Goal: Contribute content: Add original content to the website for others to see

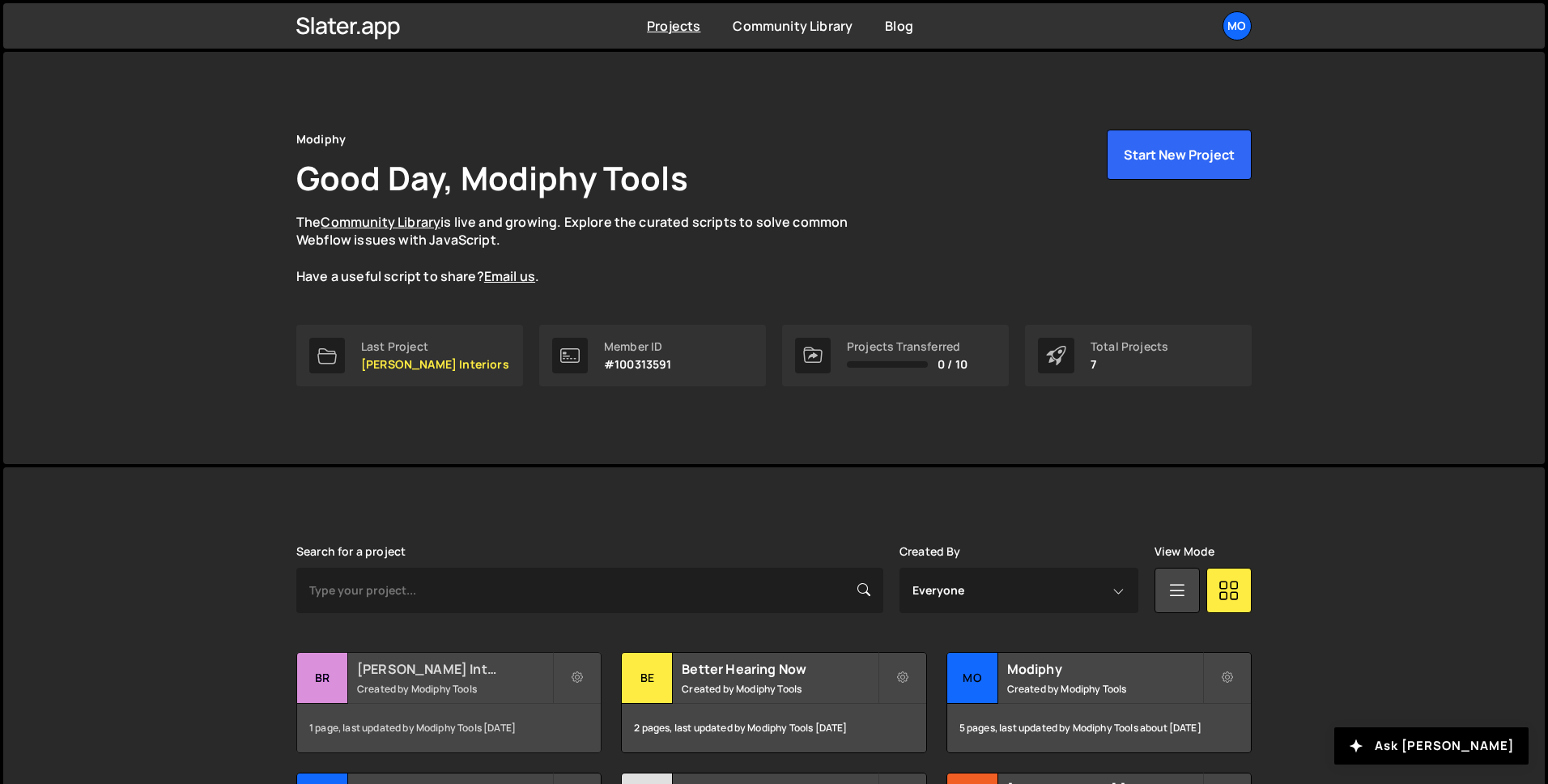
click at [426, 686] on small "Created by Modiphy Tools" at bounding box center [455, 688] width 196 height 14
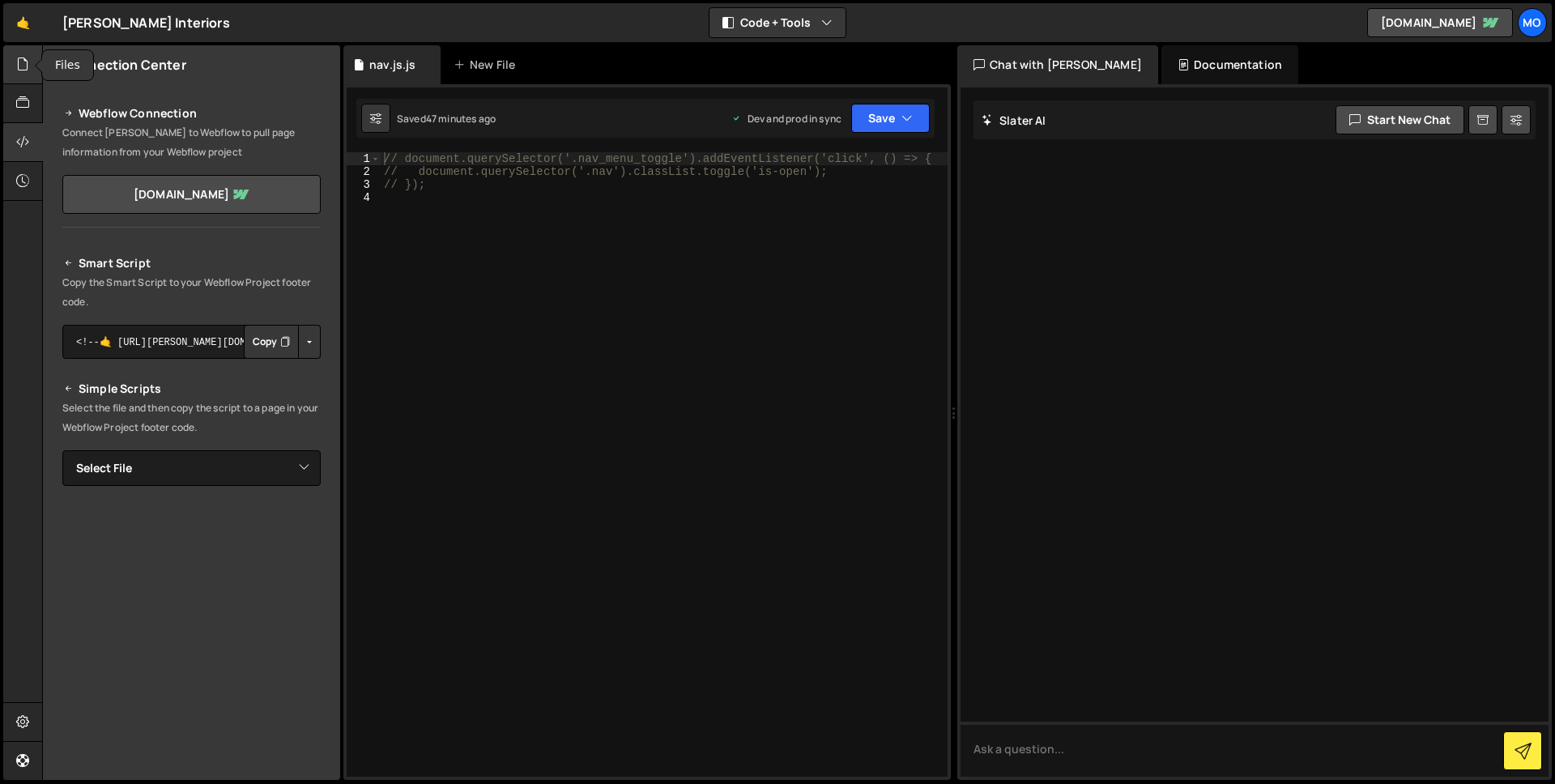
click at [20, 64] on icon at bounding box center [23, 63] width 13 height 17
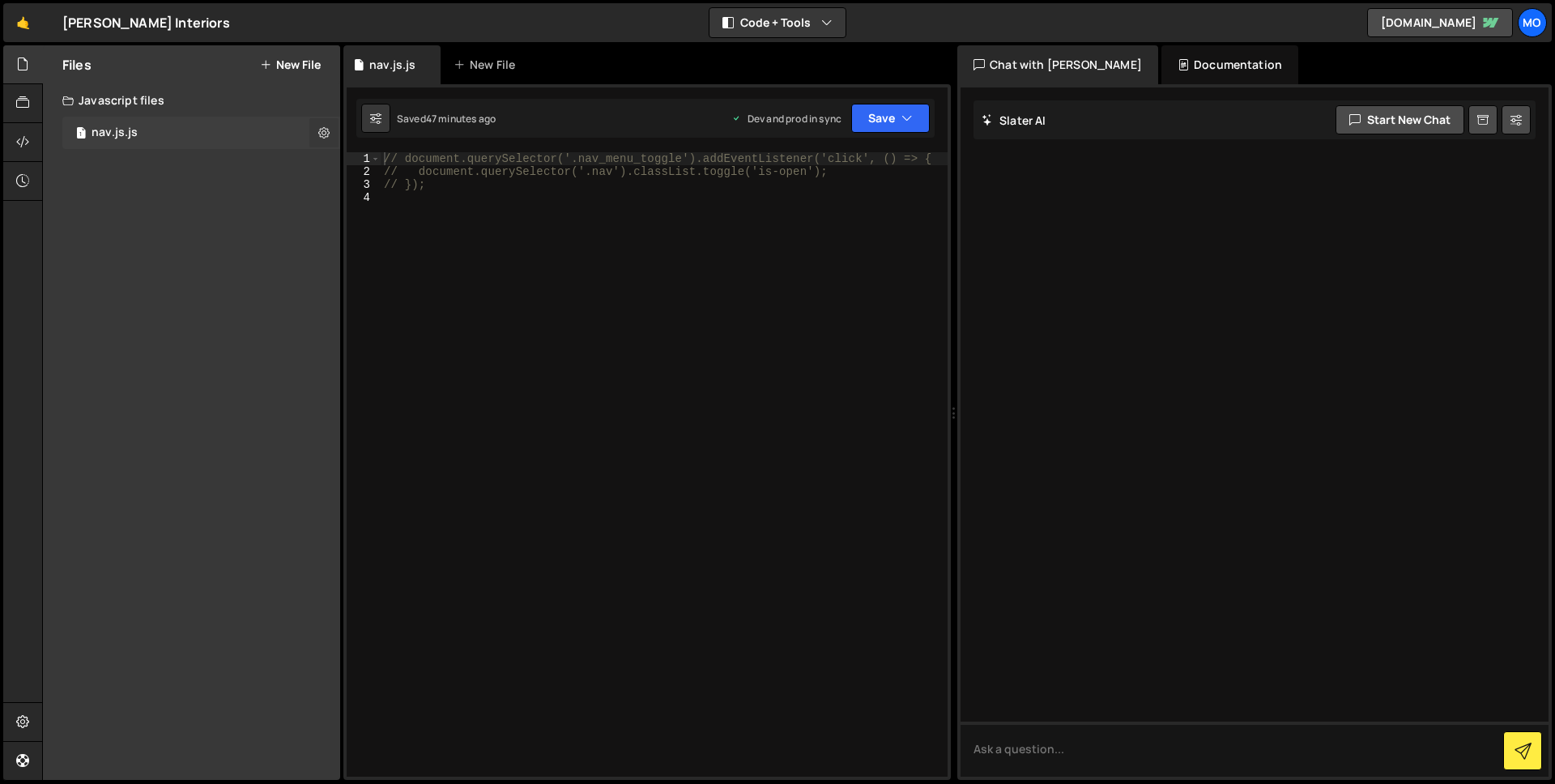
click at [319, 130] on icon at bounding box center [324, 132] width 11 height 16
type input "nav.js"
radio input "true"
checkbox input "true"
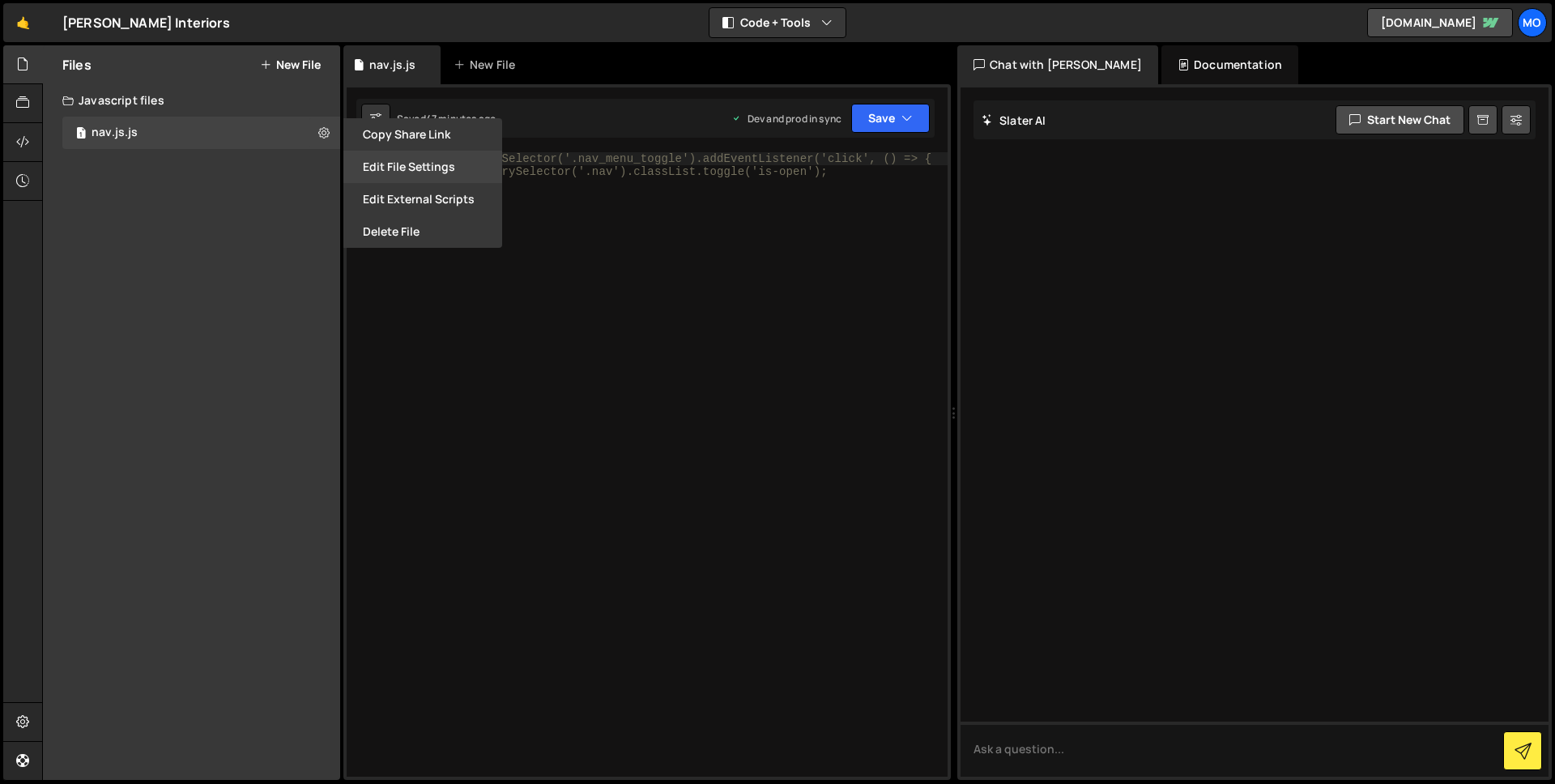
click at [411, 171] on button "Edit File Settings" at bounding box center [423, 166] width 159 height 32
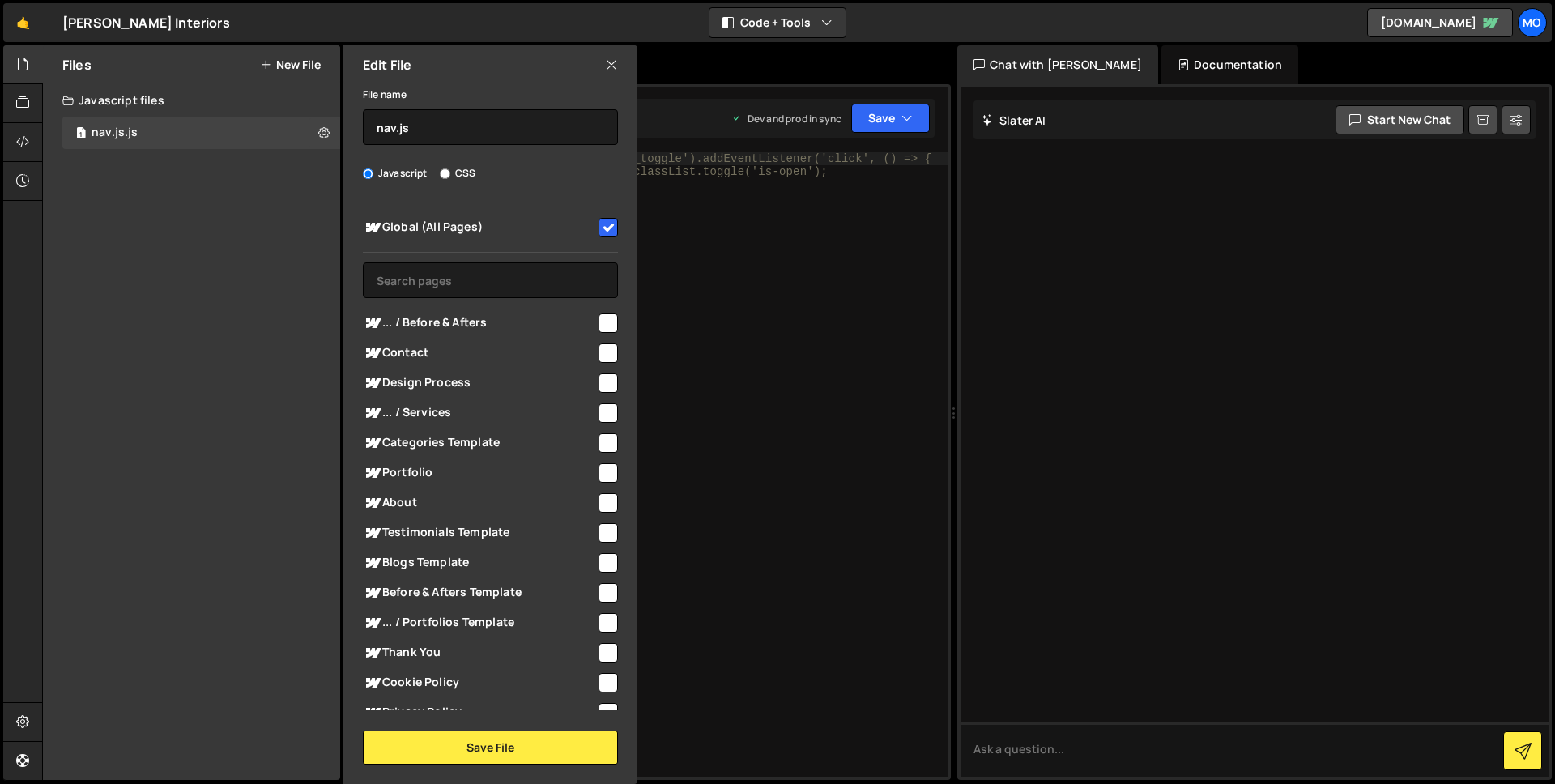
click at [599, 319] on input "checkbox" at bounding box center [608, 323] width 19 height 19
checkbox input "true"
click at [487, 128] on input "nav.js" at bounding box center [490, 127] width 255 height 36
type input "before-after.js"
click at [617, 226] on div "Global (All Pages) ... / Before & Afters" at bounding box center [491, 457] width 294 height 508
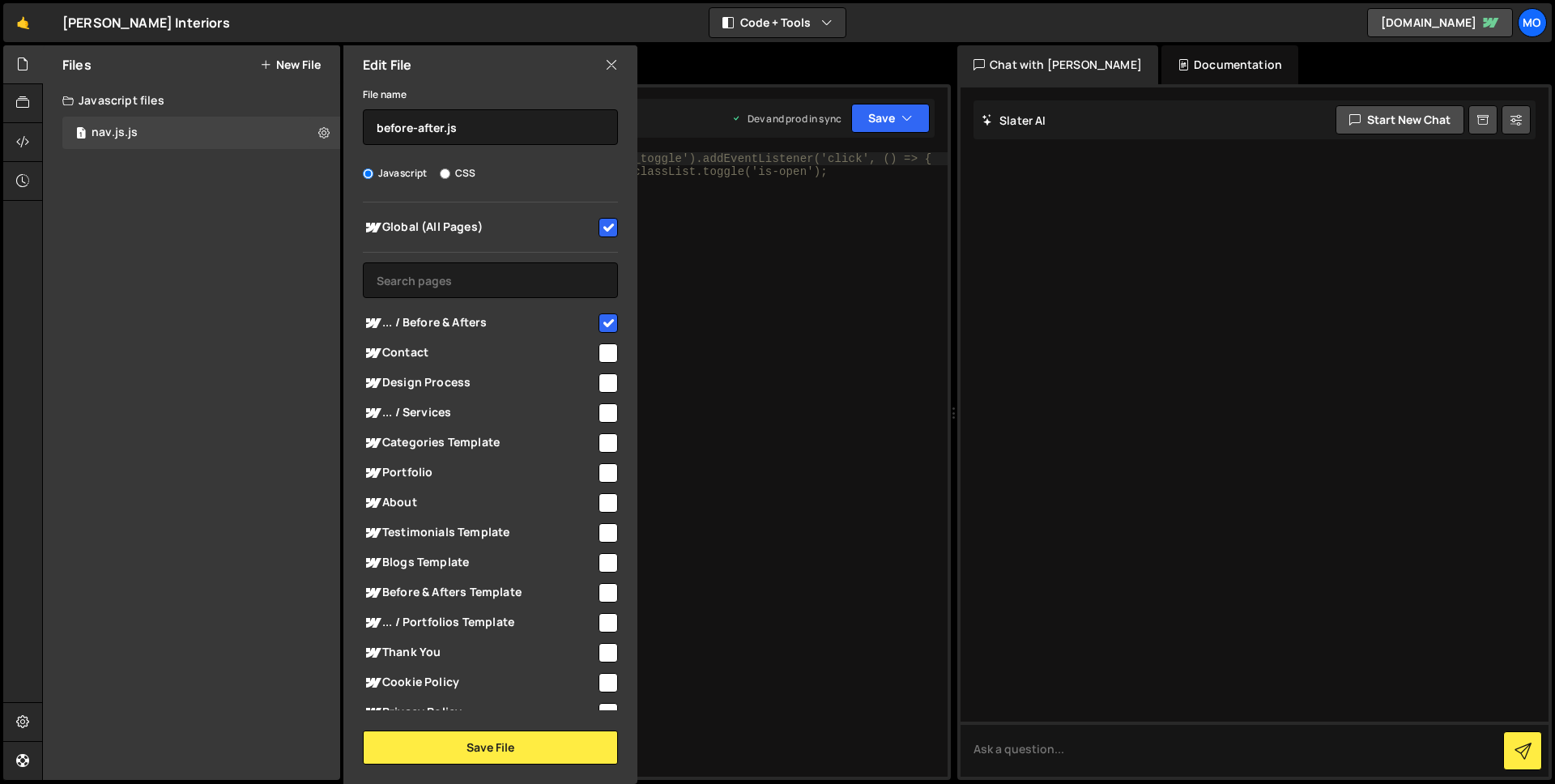
click at [602, 229] on input "checkbox" at bounding box center [608, 227] width 19 height 19
checkbox input "false"
click at [494, 744] on button "Save File" at bounding box center [490, 747] width 255 height 34
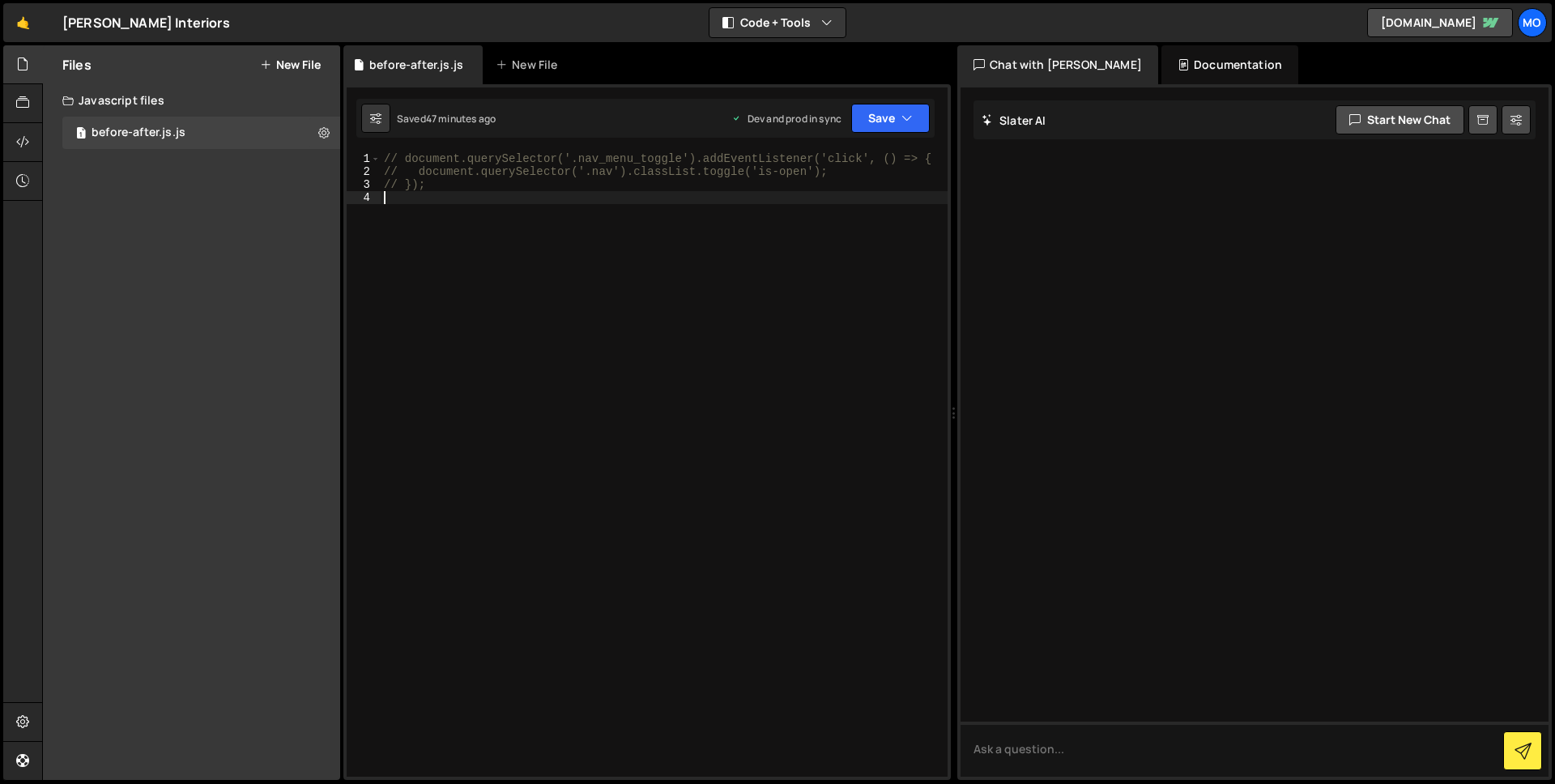
click at [793, 222] on div "// document.querySelector('.nav_menu_toggle').addEventListener('click', () => {…" at bounding box center [664, 478] width 567 height 651
type textarea "// });"
paste textarea "})();"
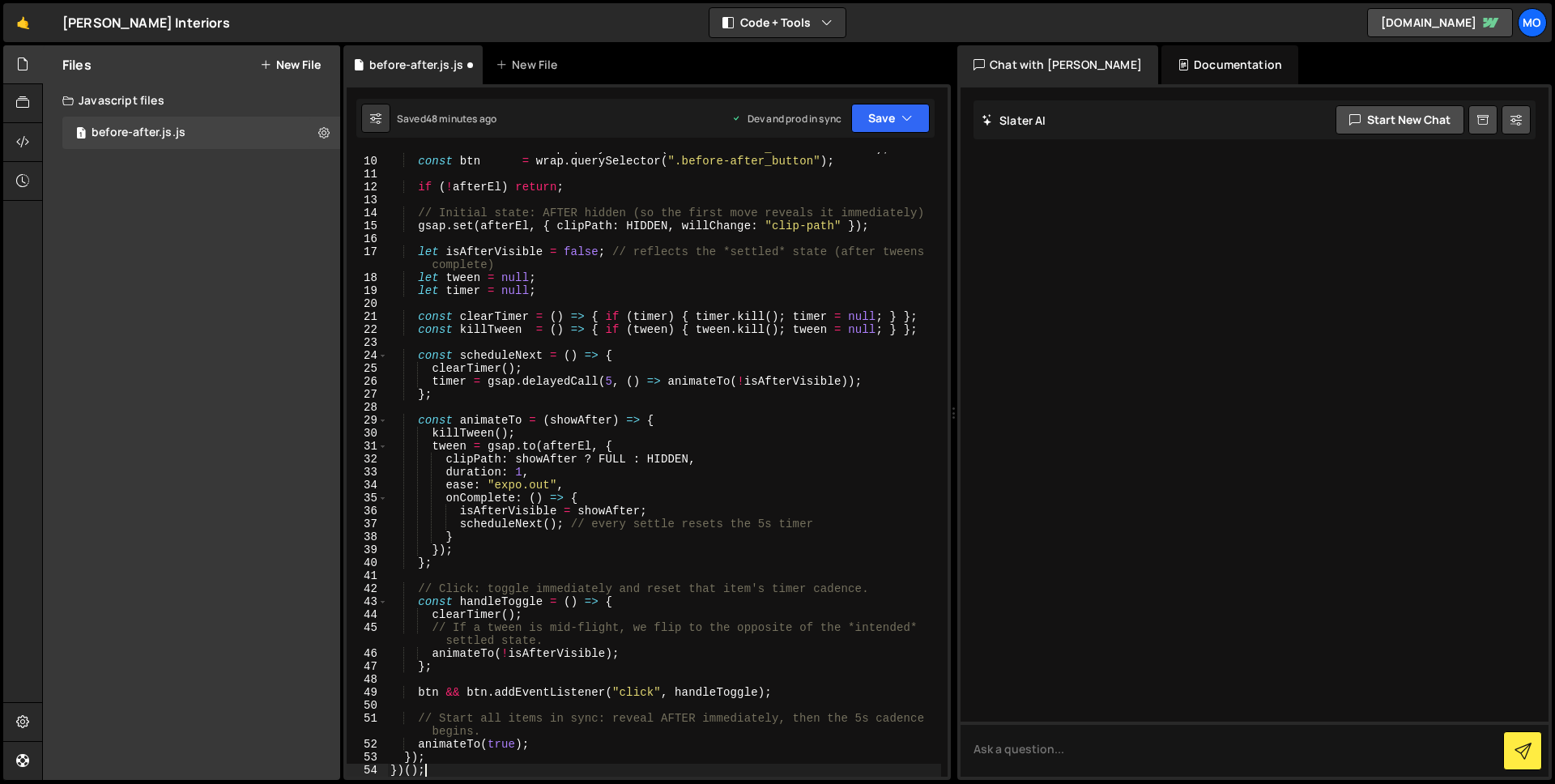
type textarea "clearTimer();"
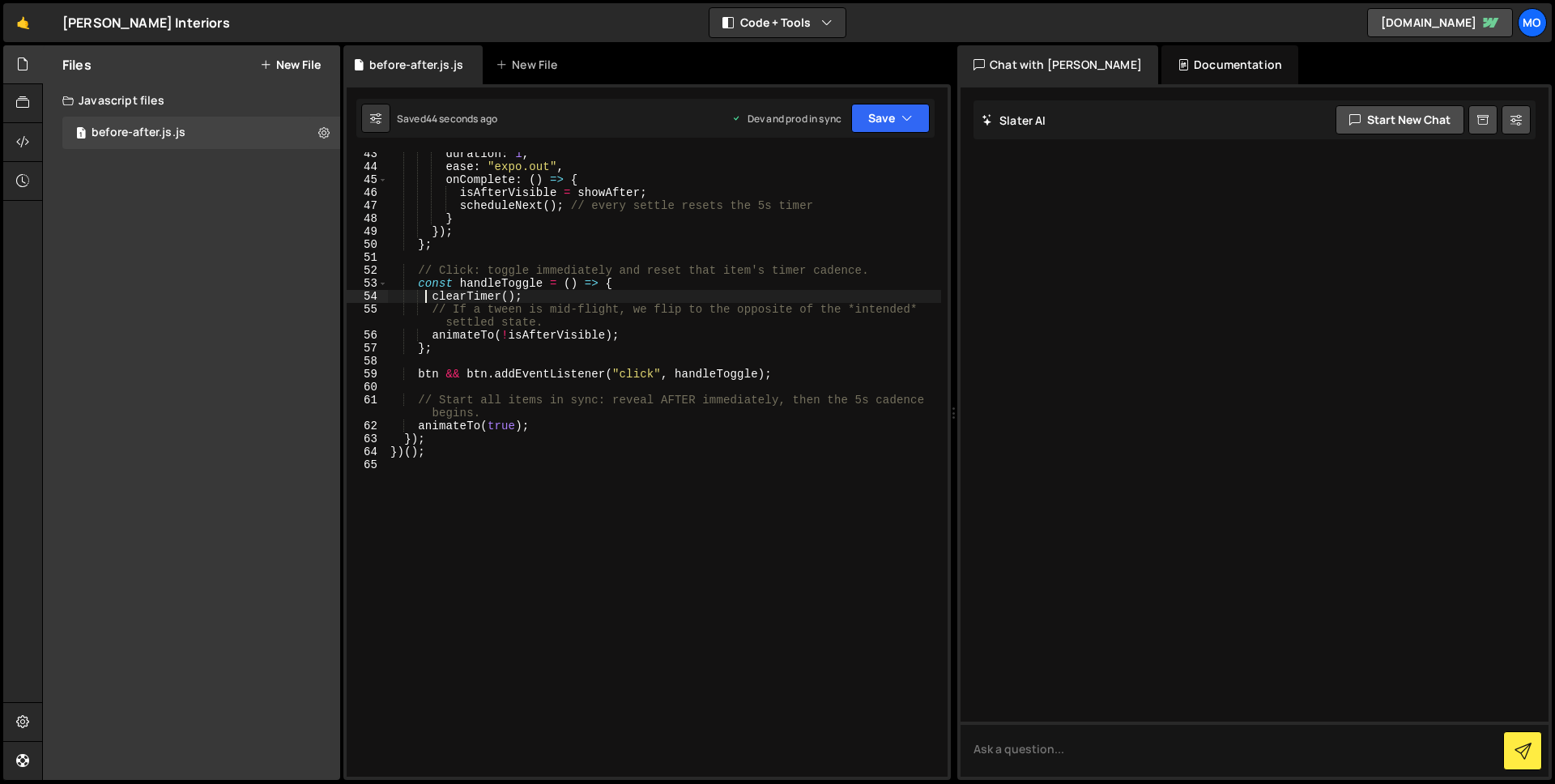
scroll to position [0, 0]
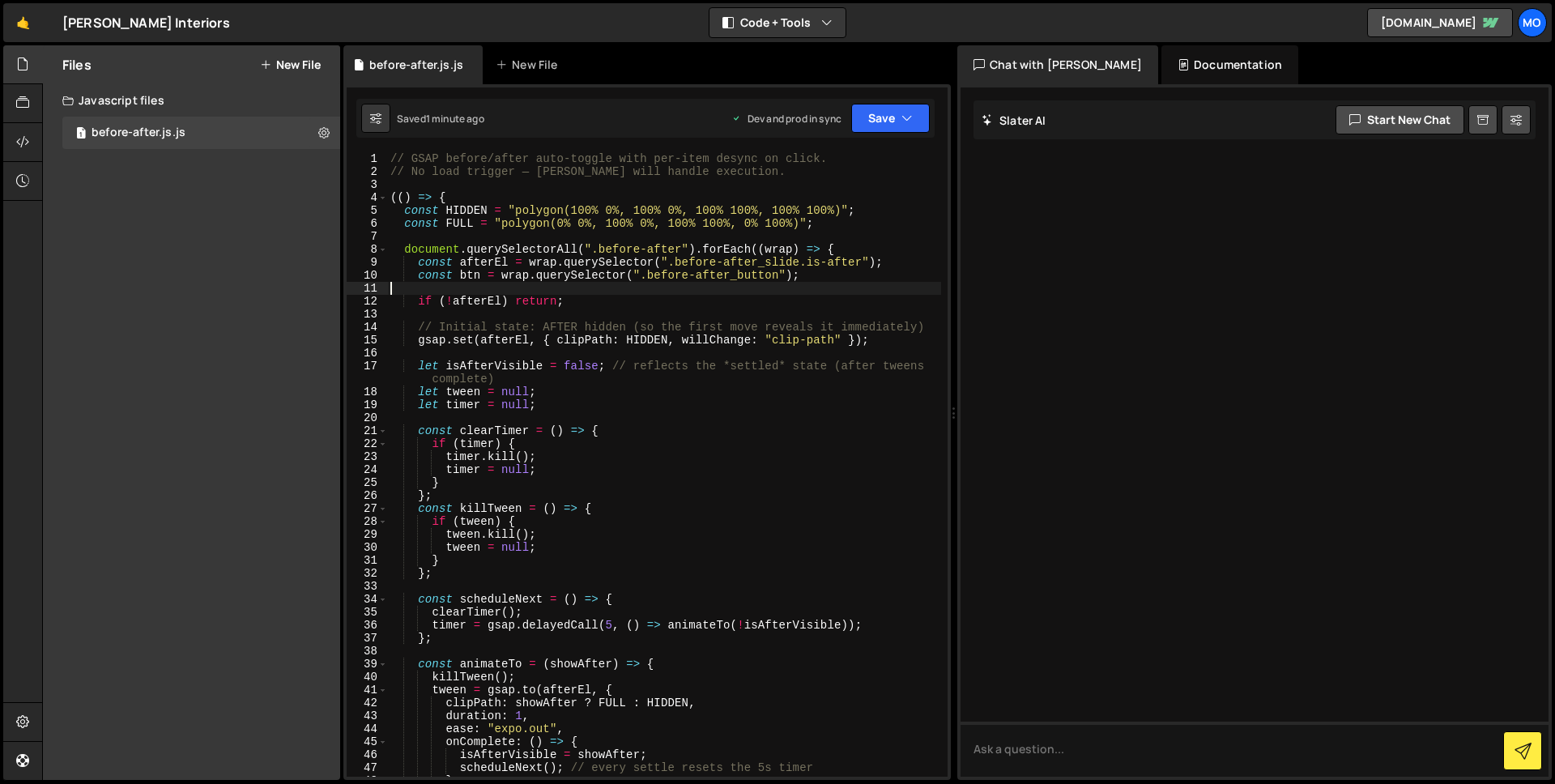
click at [640, 291] on div "// GSAP before/after auto-toggle with per-item desync on click. // No load trig…" at bounding box center [665, 478] width 554 height 651
click at [639, 304] on div "// GSAP before/after auto-toggle with per-item desync on click. // No load trig…" at bounding box center [665, 478] width 554 height 651
type textarea "if (!afterEl) return;"
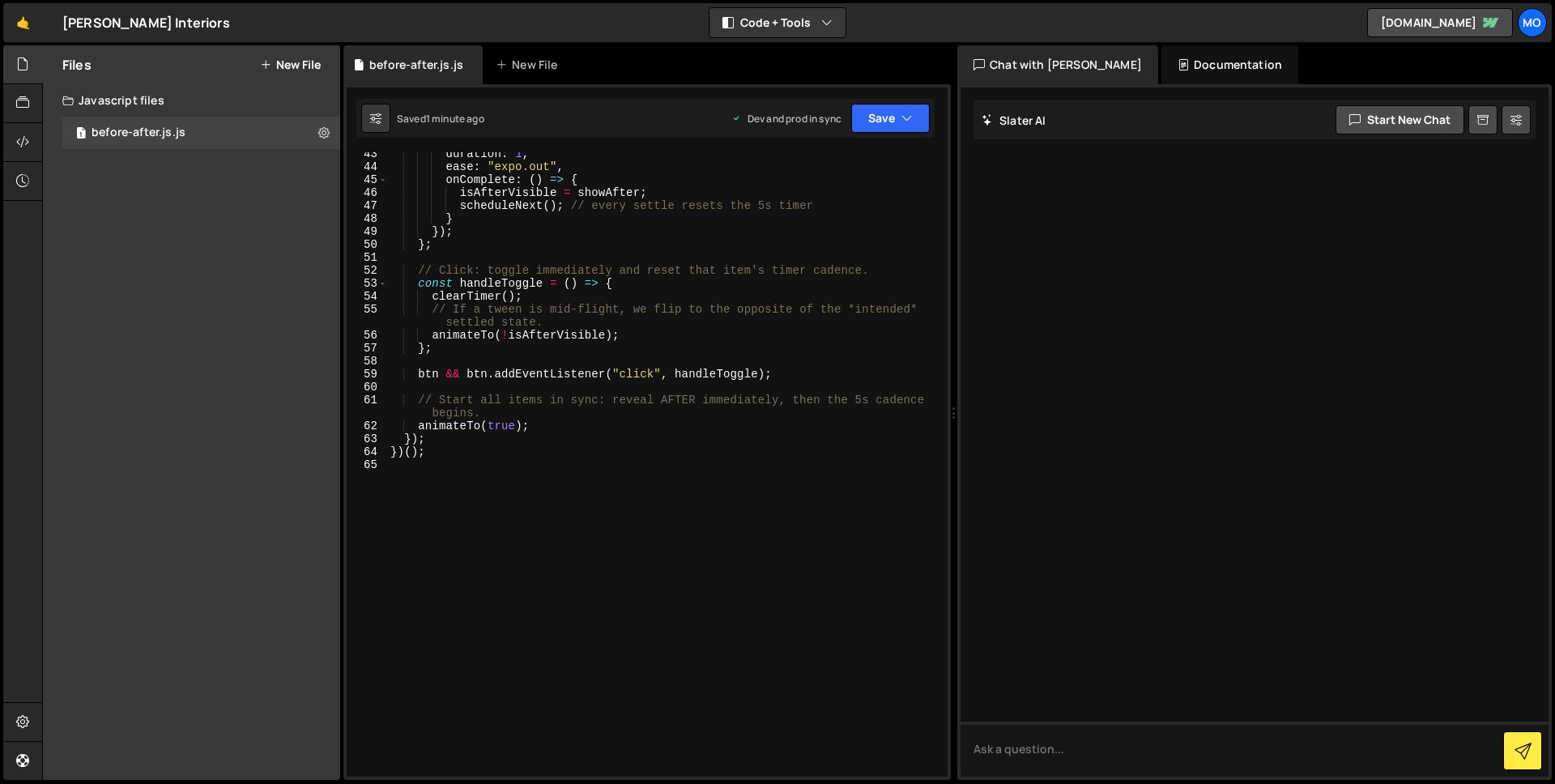
scroll to position [563, 0]
click at [587, 460] on div "duration : 1 , ease : "expo.out" , onComplete : ( ) => { isAfterVisible = showA…" at bounding box center [665, 472] width 554 height 651
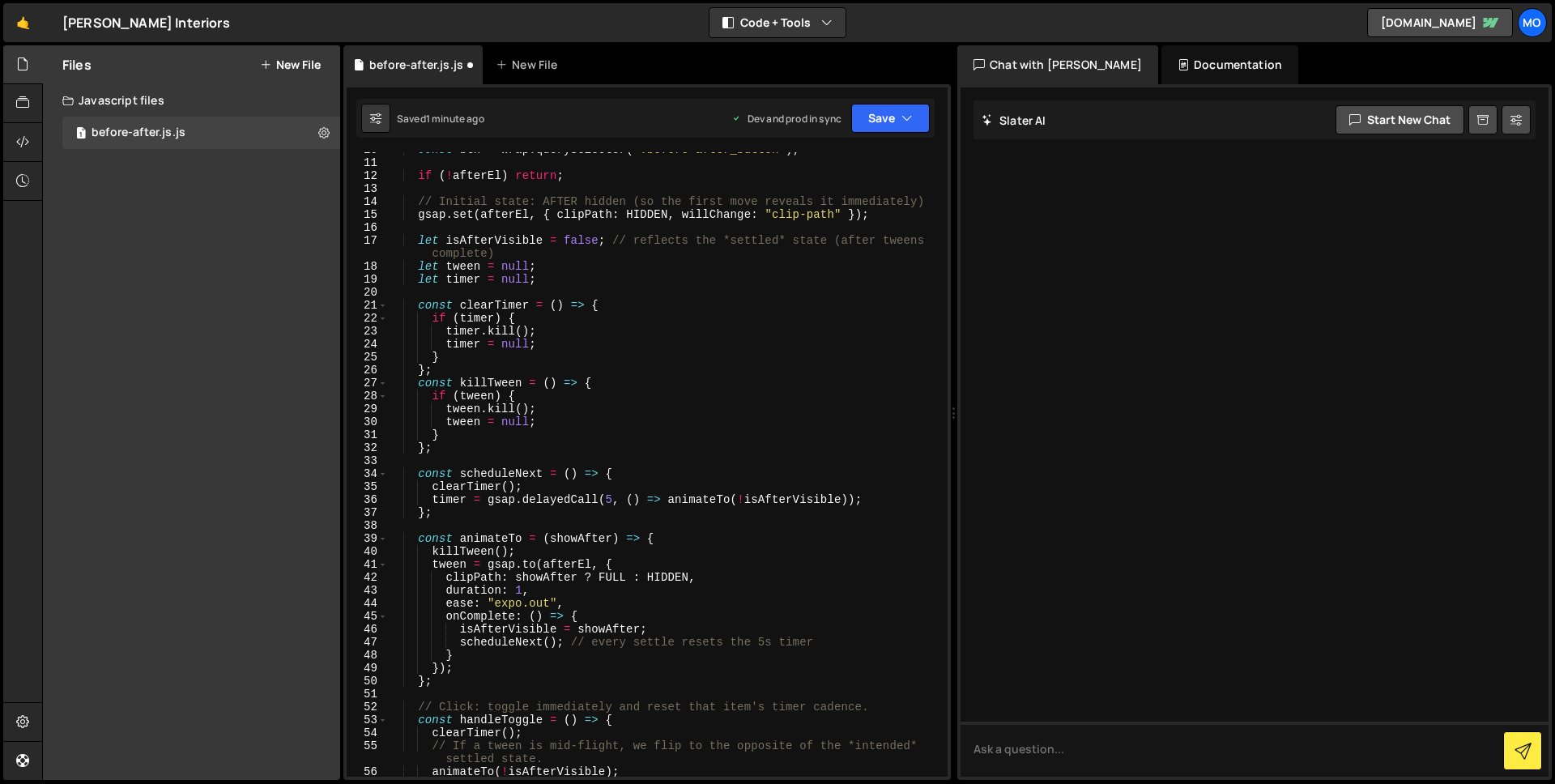
scroll to position [0, 0]
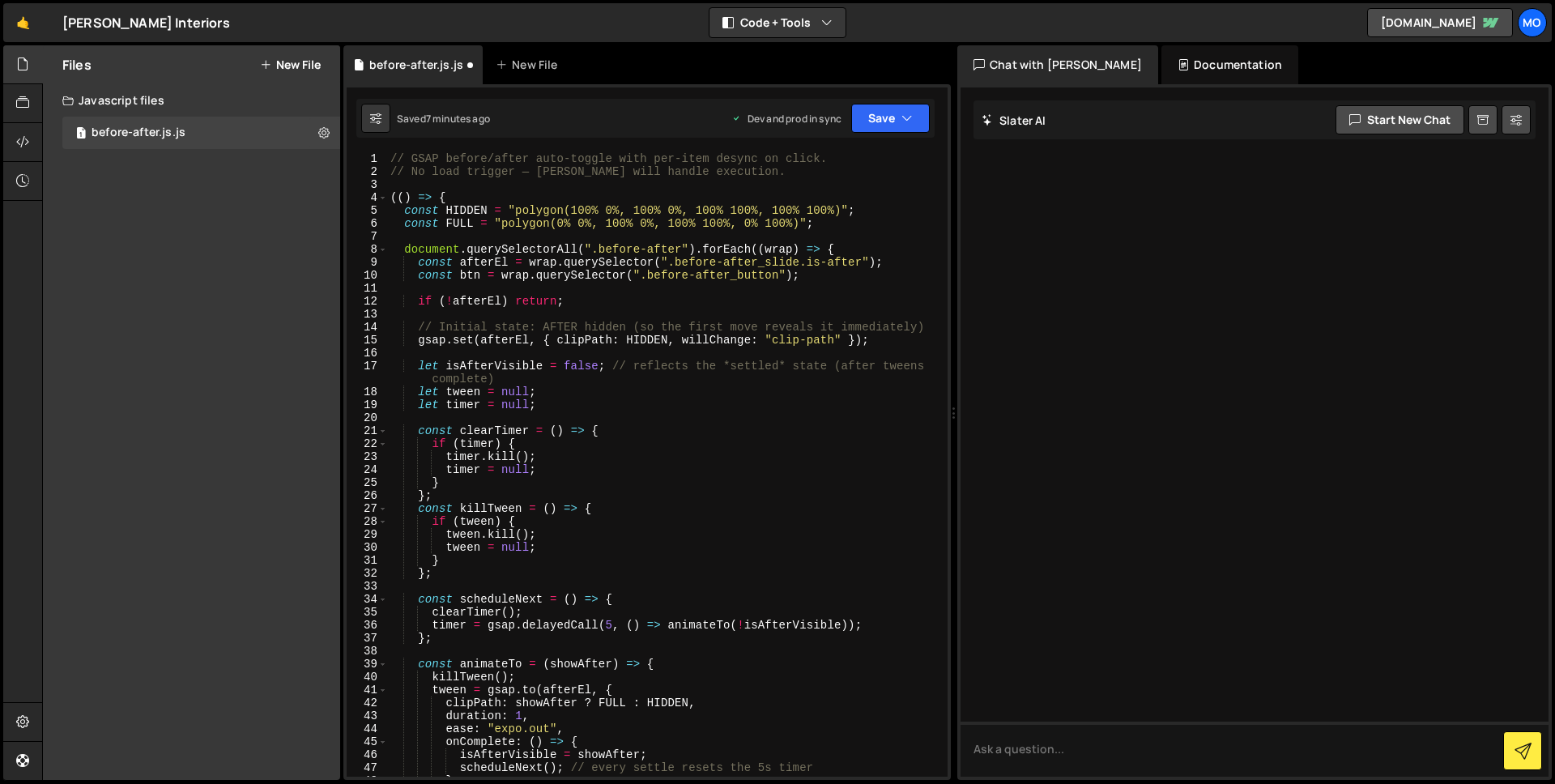
click at [654, 375] on div "// GSAP before/after auto-toggle with per-item desync on click. // No load trig…" at bounding box center [665, 478] width 554 height 651
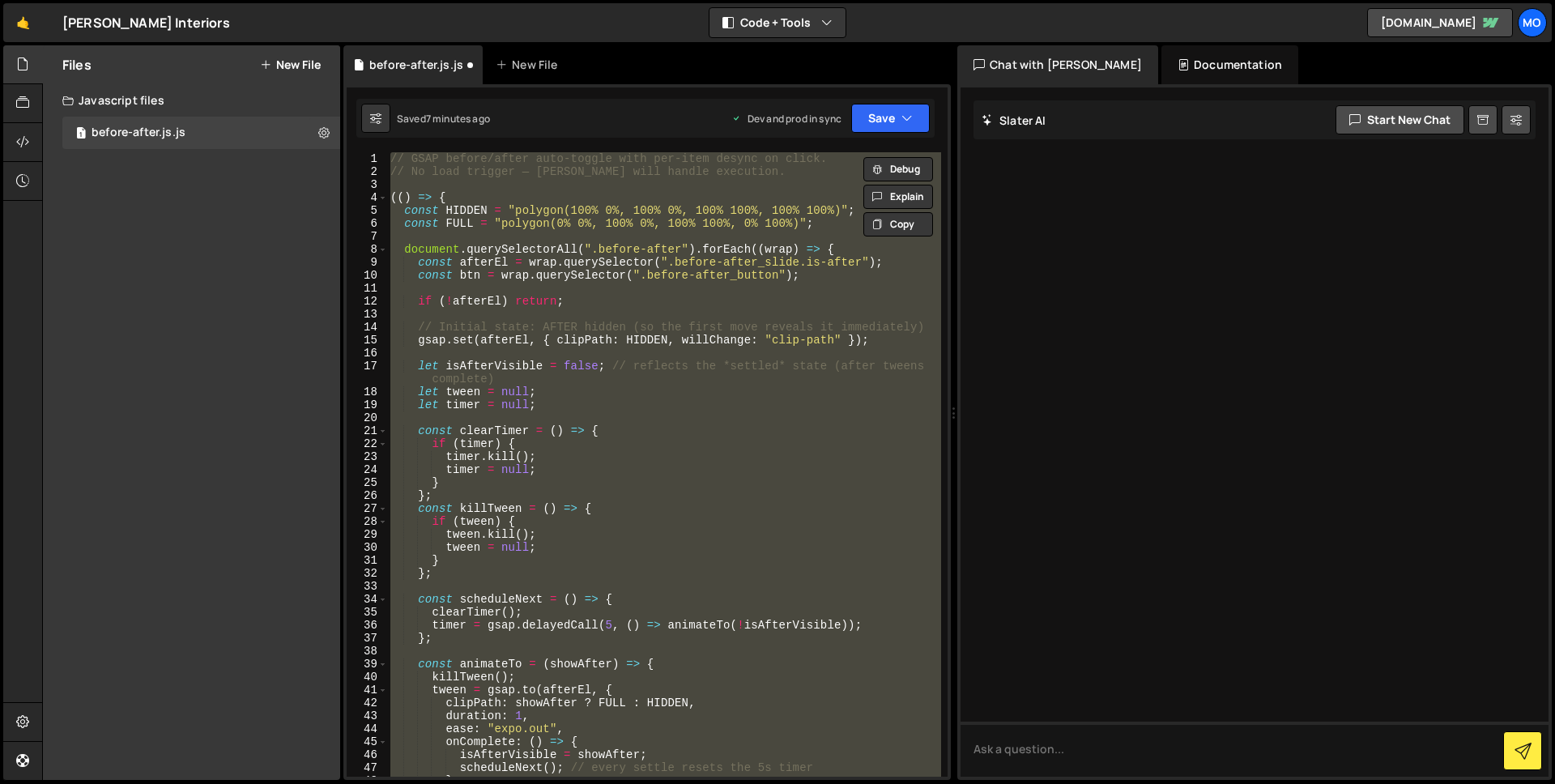
paste textarea
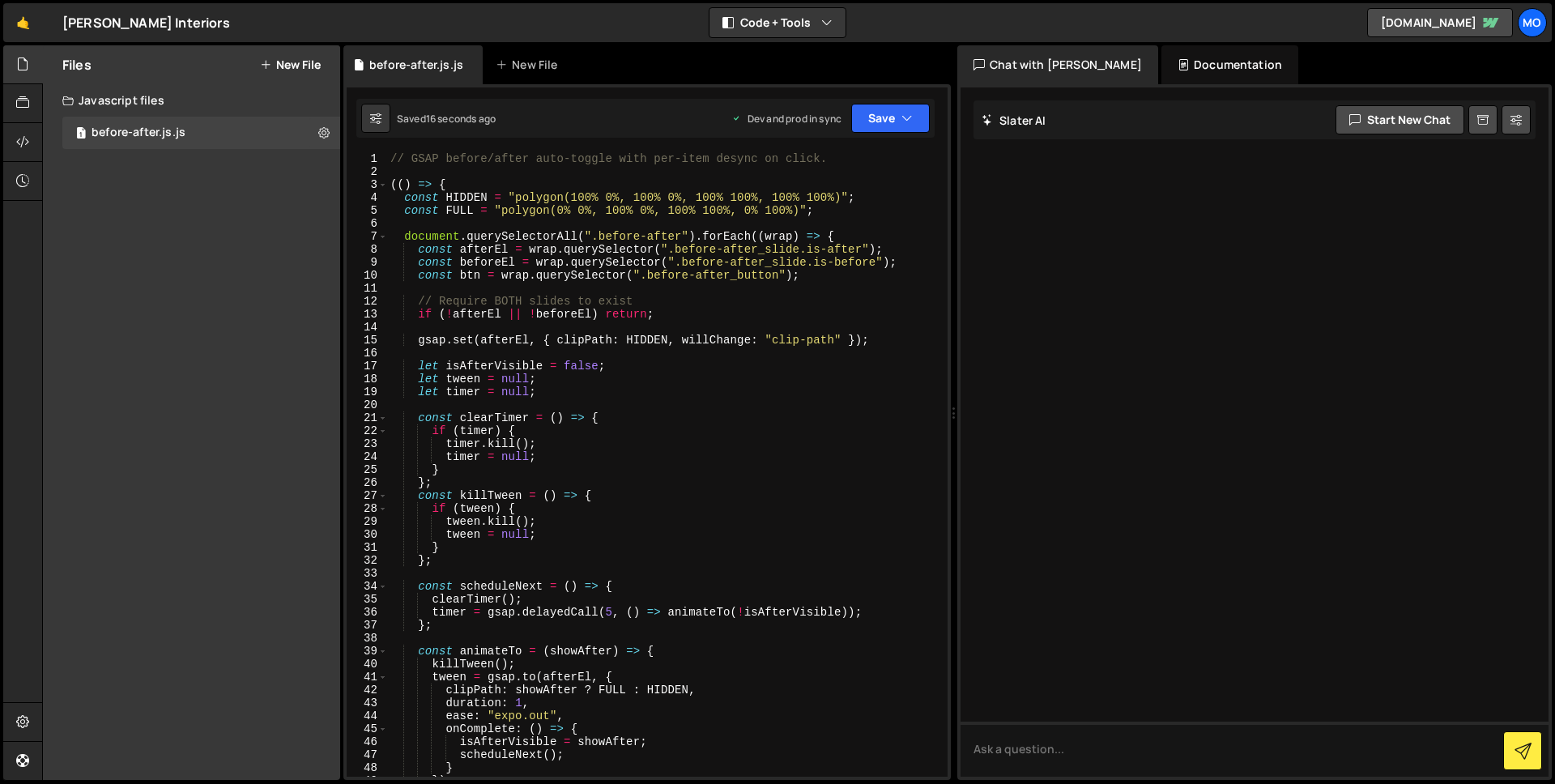
click at [602, 422] on div "// GSAP before/after auto-toggle with per-item desync on click. (( ) => { const…" at bounding box center [665, 478] width 554 height 651
type textarea "const clearTimer = () => {"
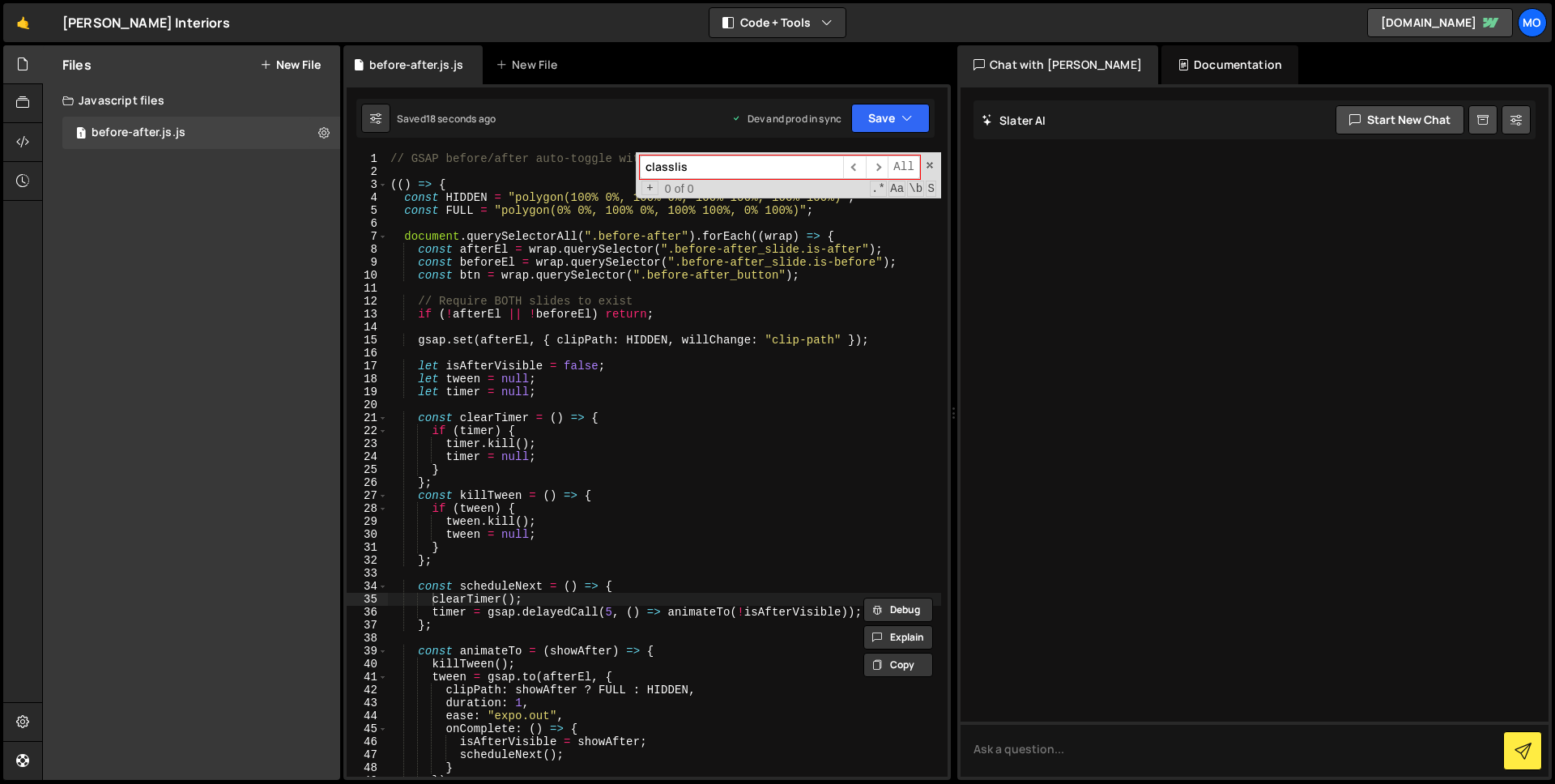
type input "classlist"
type textarea "clearTimer();"
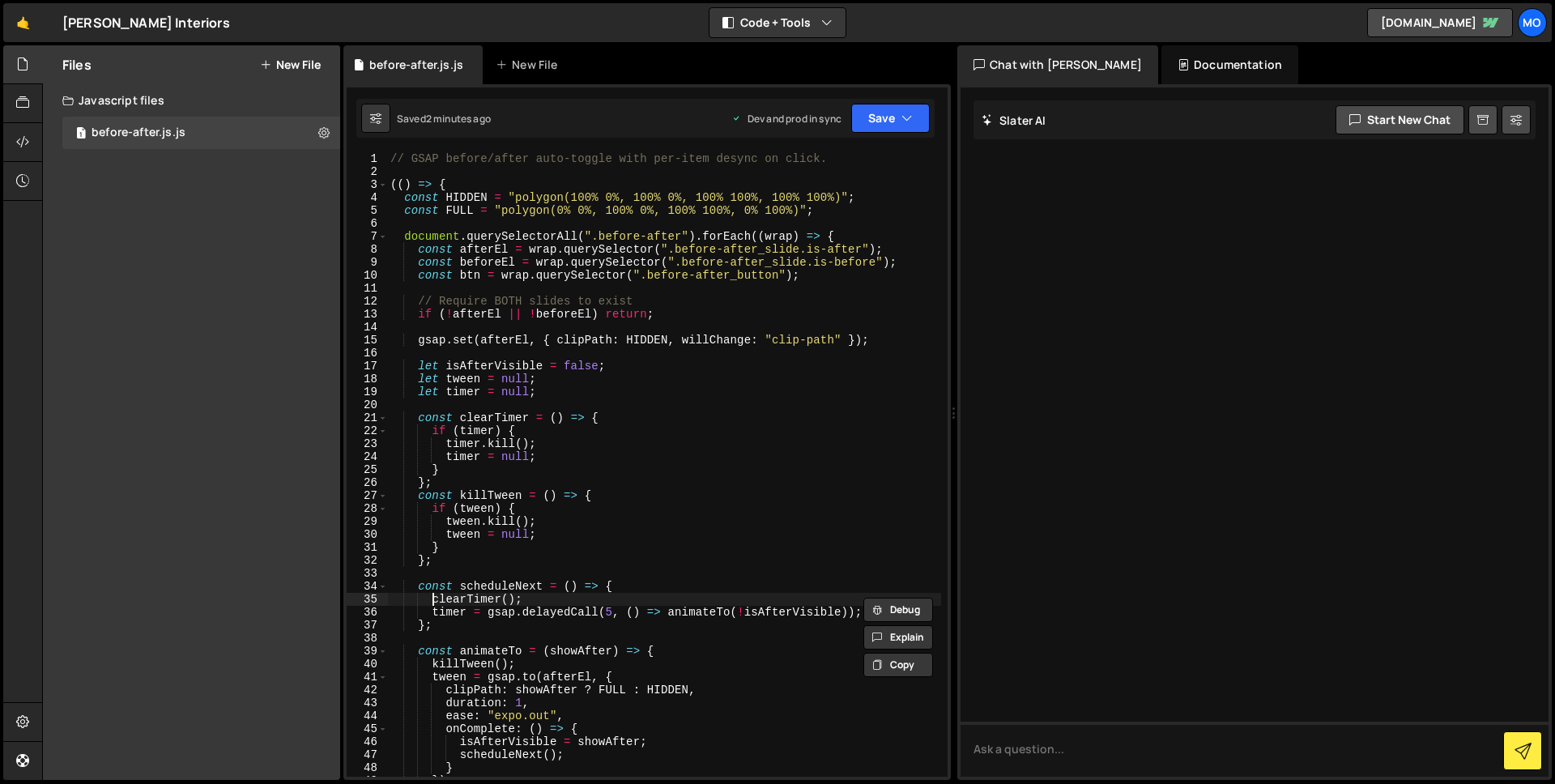
click at [522, 286] on div "// GSAP before/after auto-toggle with per-item desync on click. (( ) => { const…" at bounding box center [665, 478] width 554 height 651
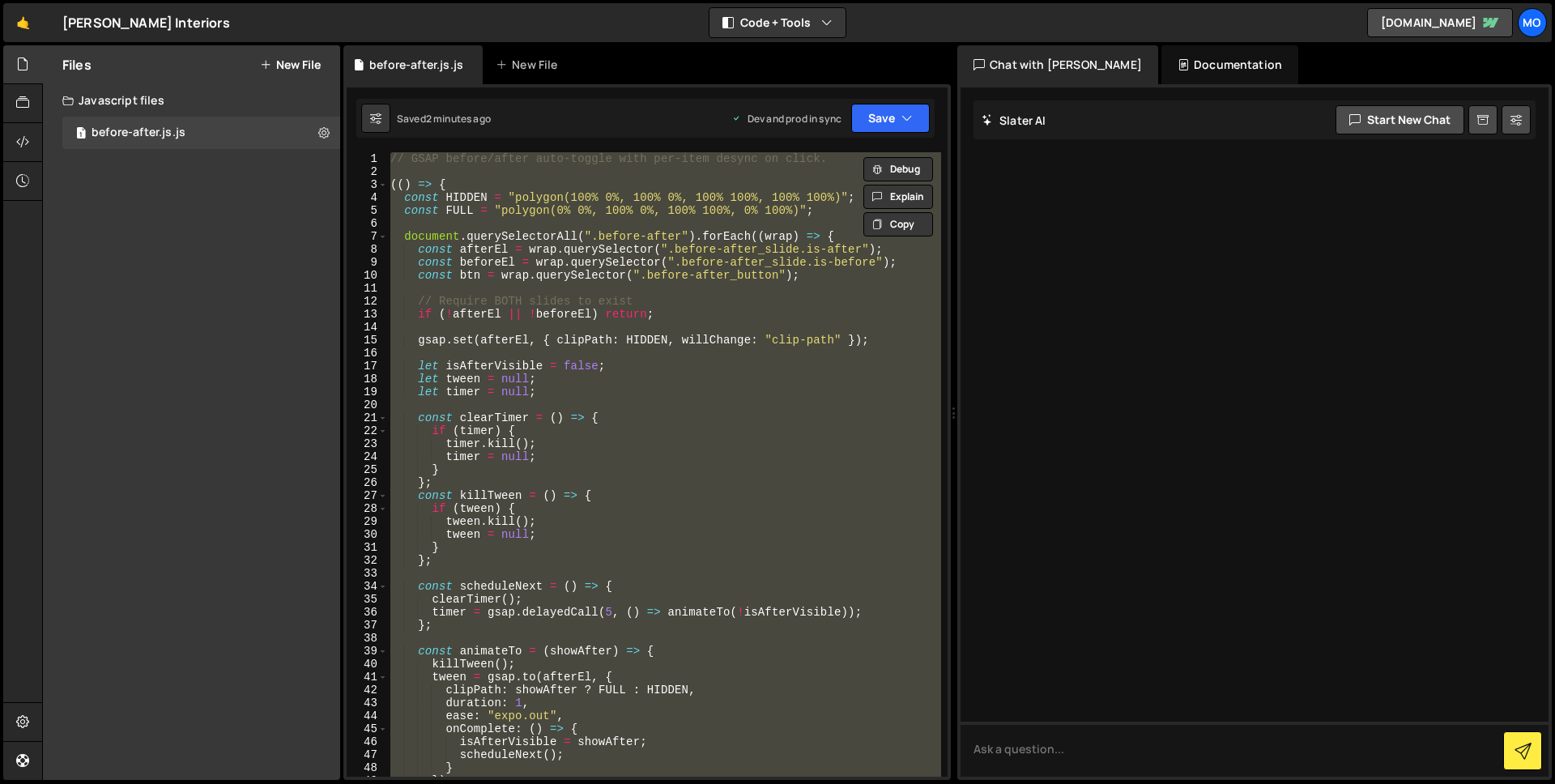
paste textarea
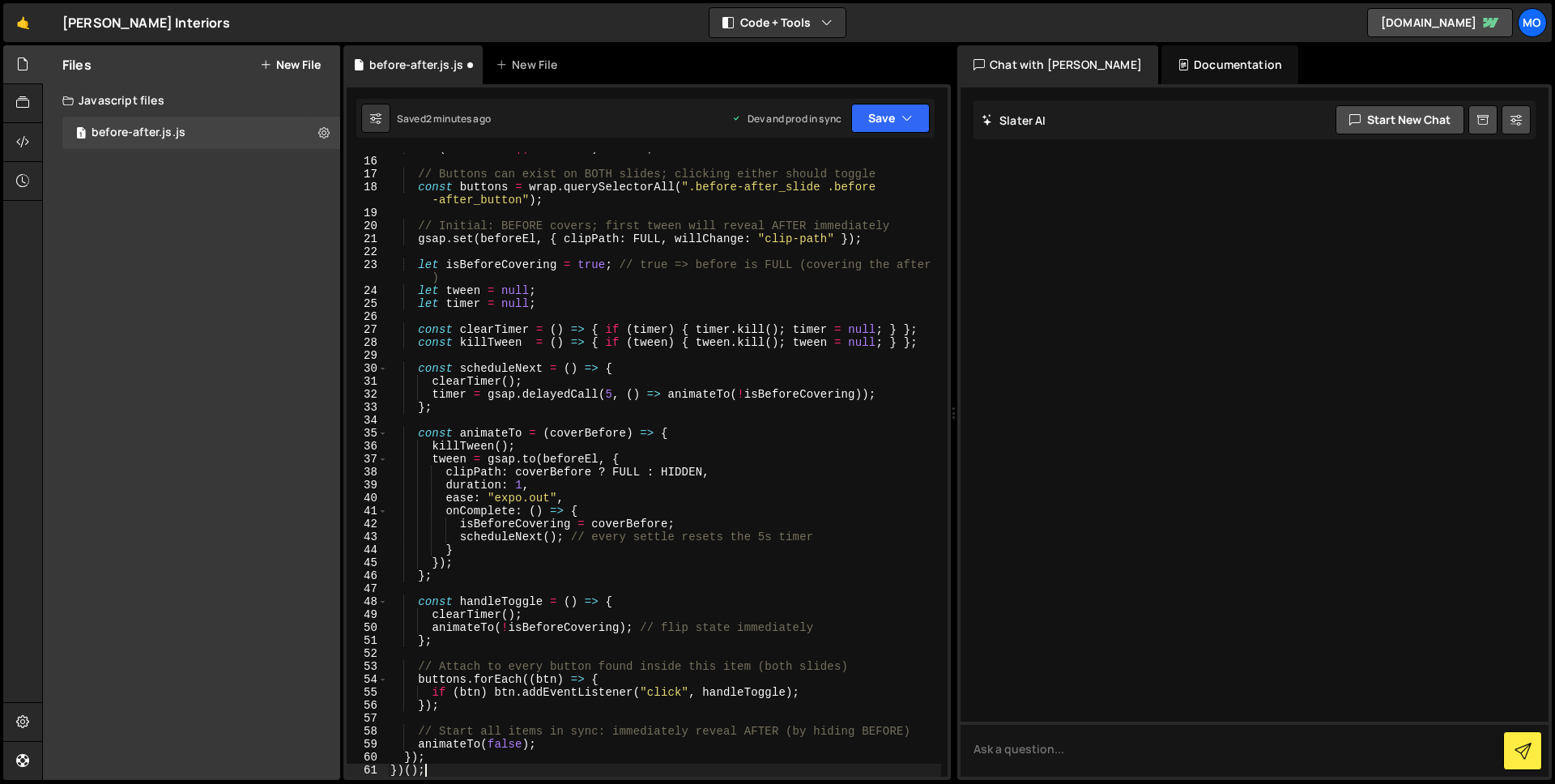
scroll to position [231, 0]
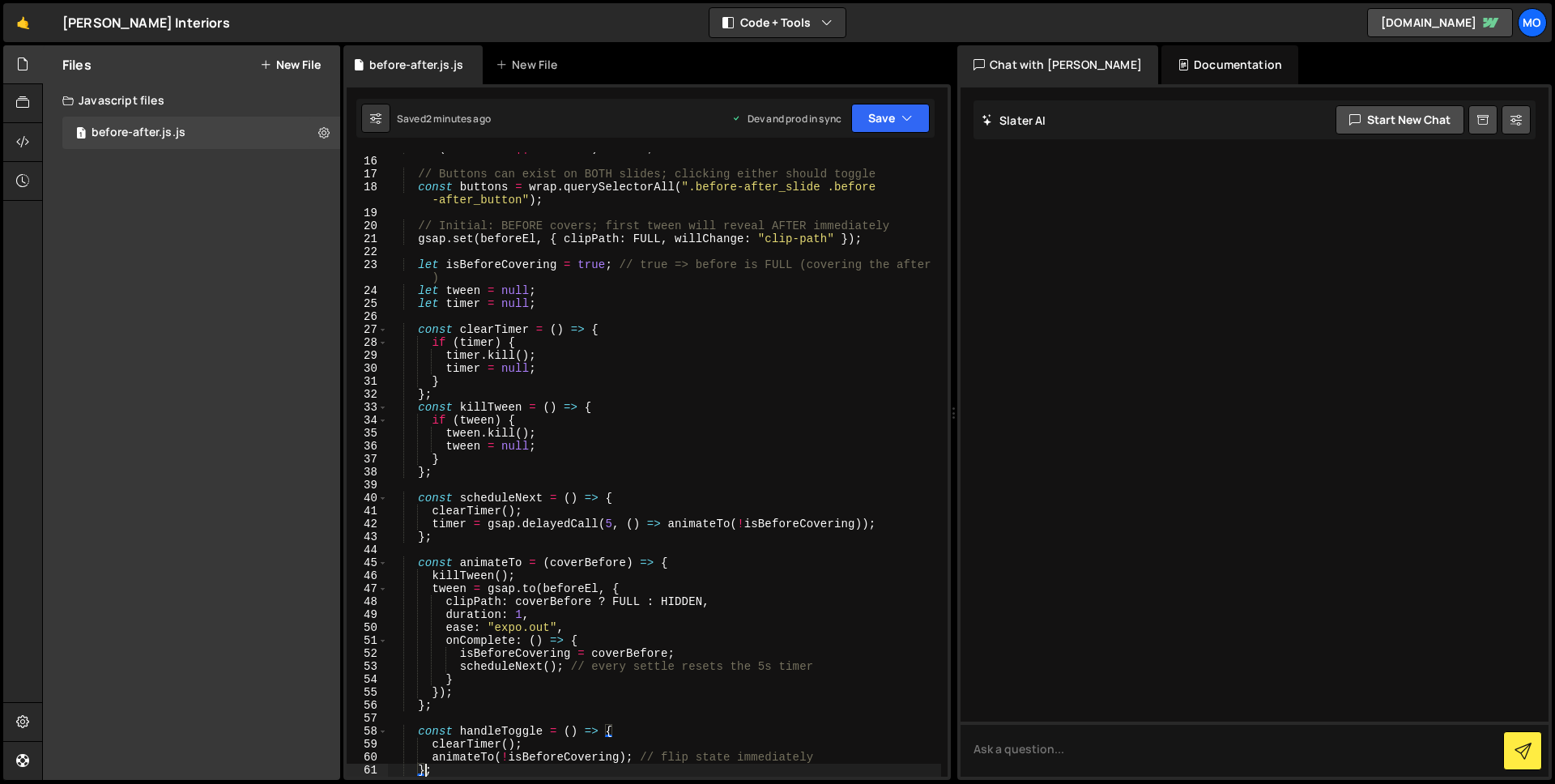
click at [540, 451] on div "if ( ! beforeEl || ! afterEl ) return ; // Buttons can exist on BOTH slides; cl…" at bounding box center [665, 467] width 554 height 651
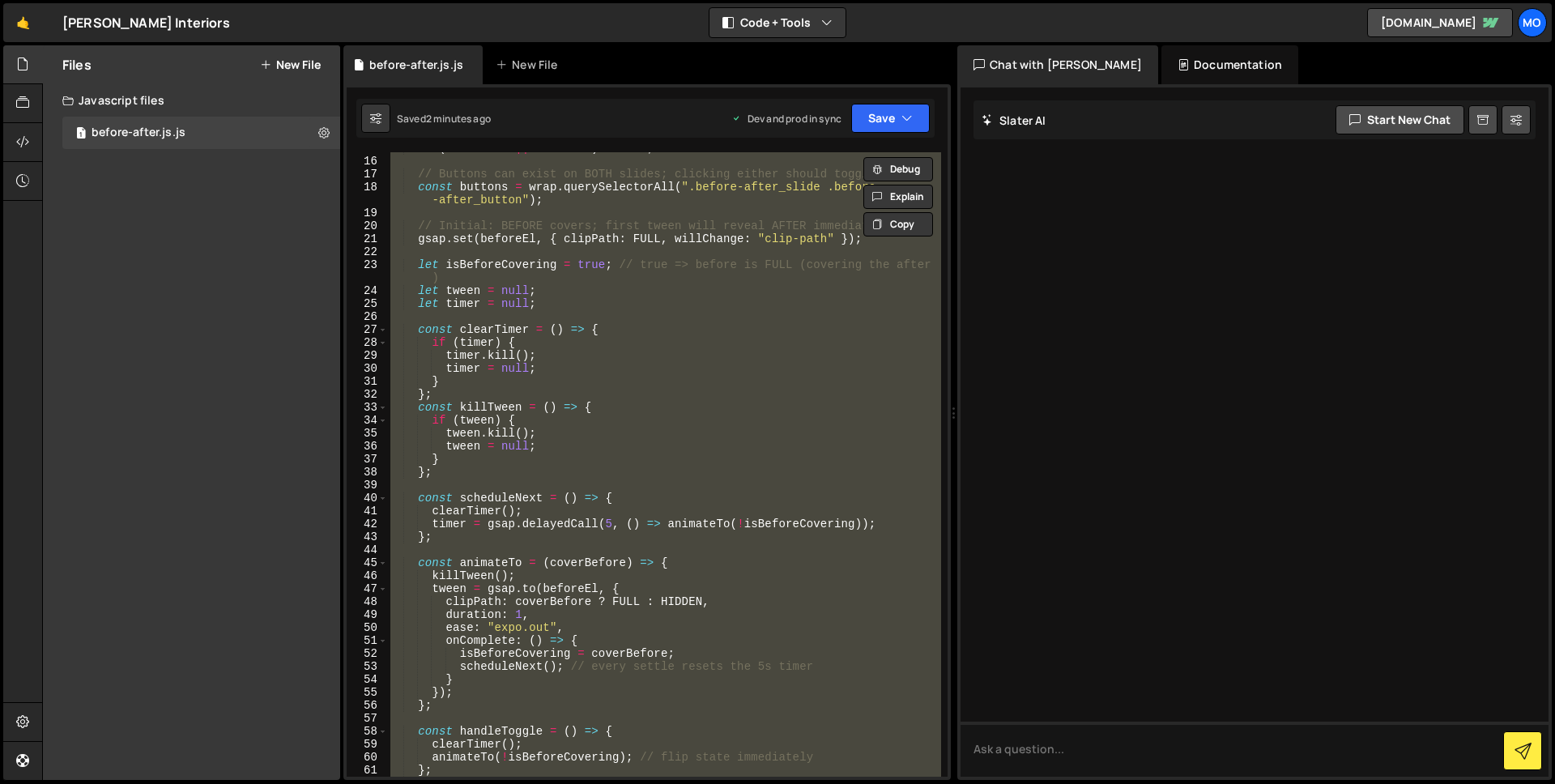
paste textarea
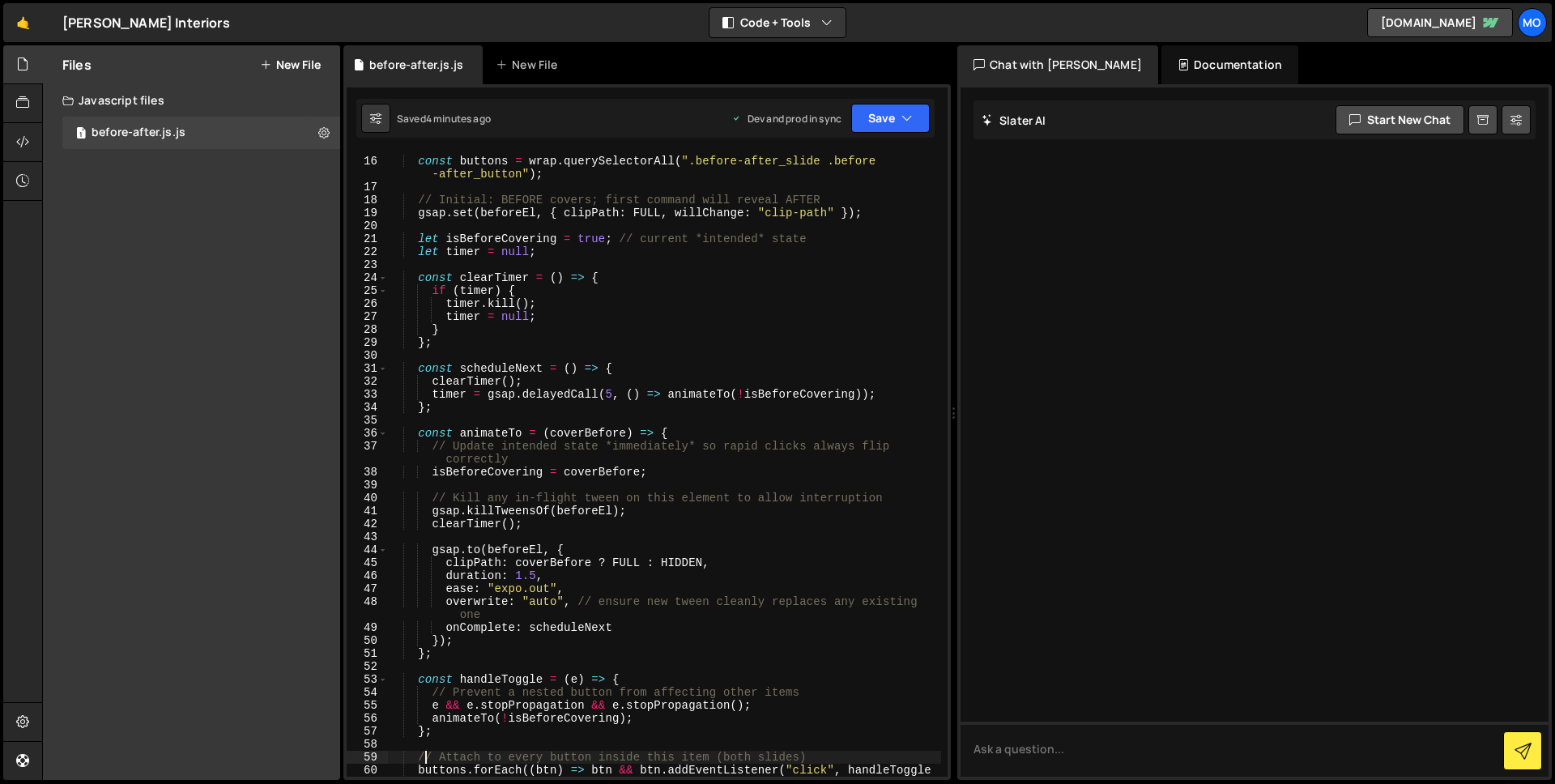
click at [687, 493] on div "const buttons = wrap . querySelectorAll ( ".before-after_slide .before -after_b…" at bounding box center [665, 473] width 554 height 663
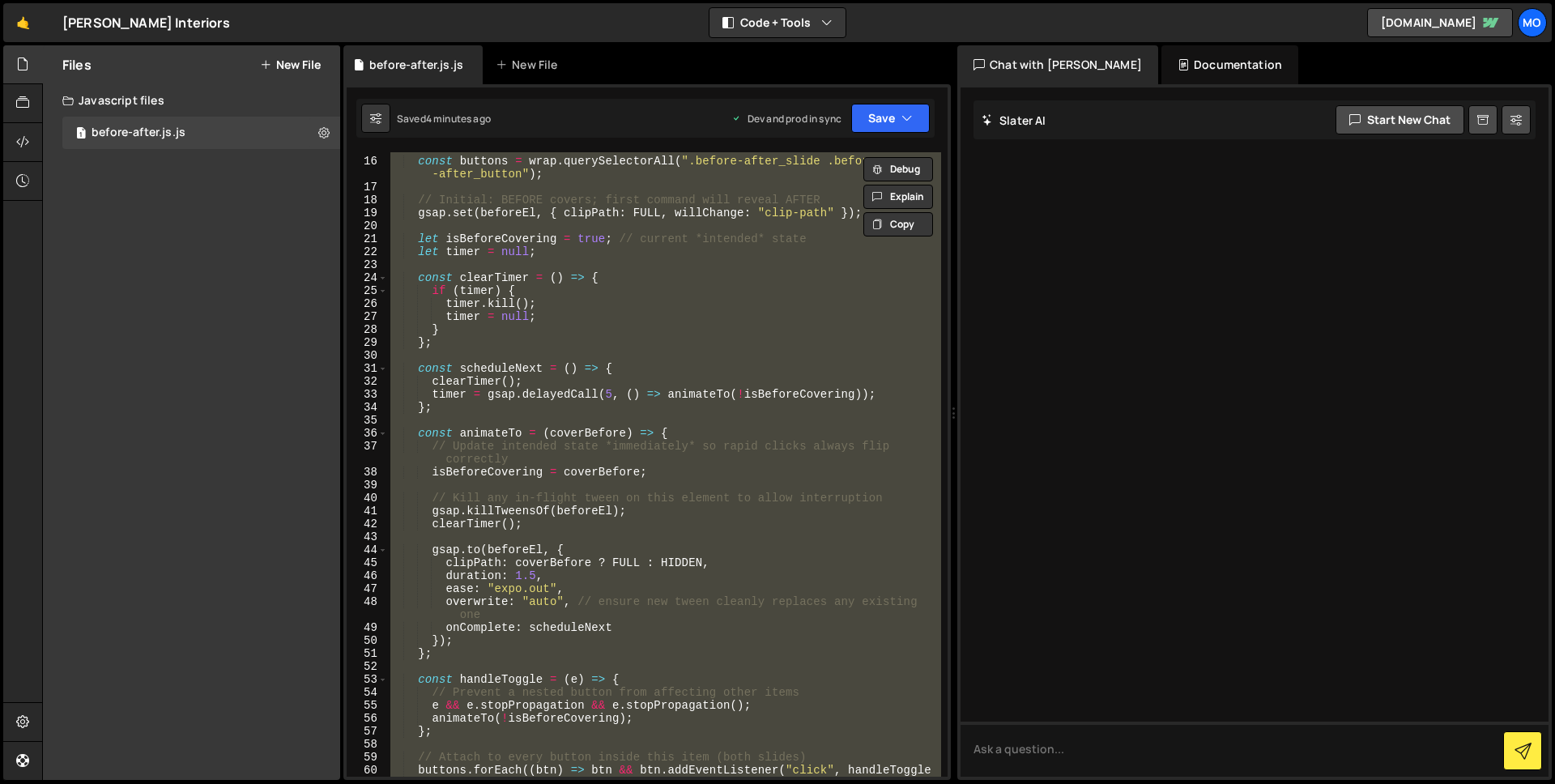
paste textarea
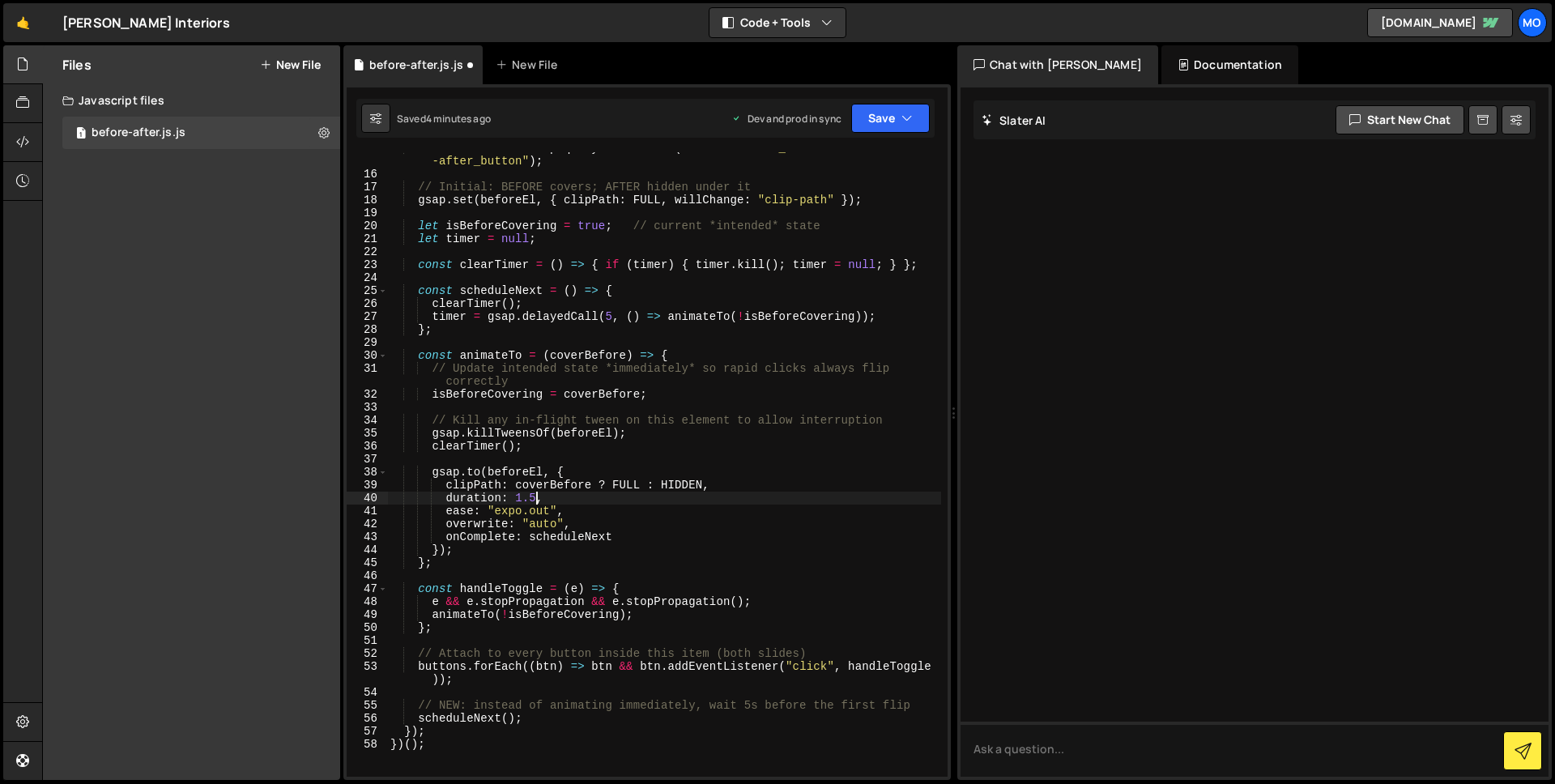
click at [536, 494] on div "const buttons = wrap . querySelectorAll ( ".before-after_slide .before -after_b…" at bounding box center [665, 473] width 554 height 663
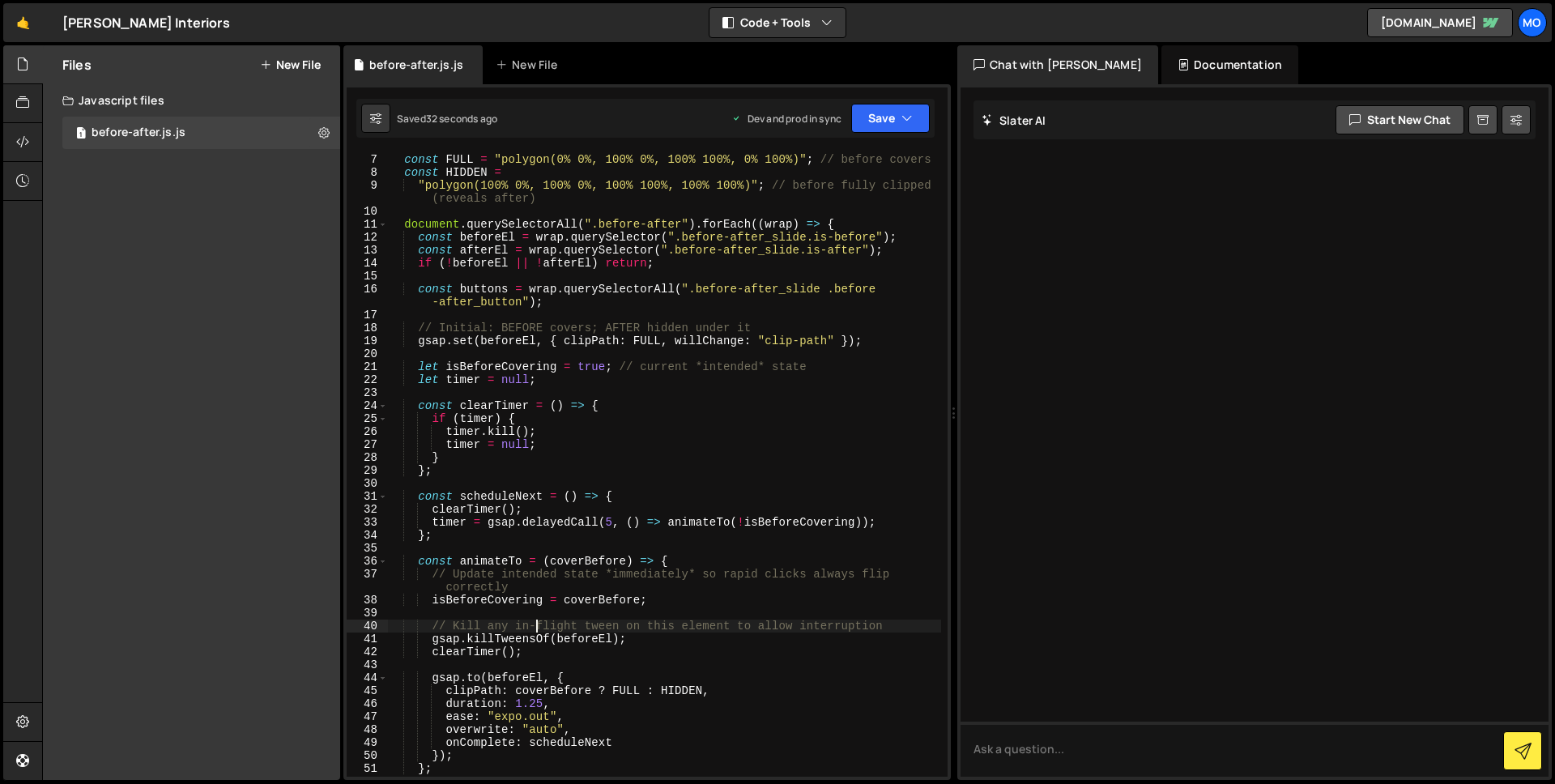
scroll to position [84, 0]
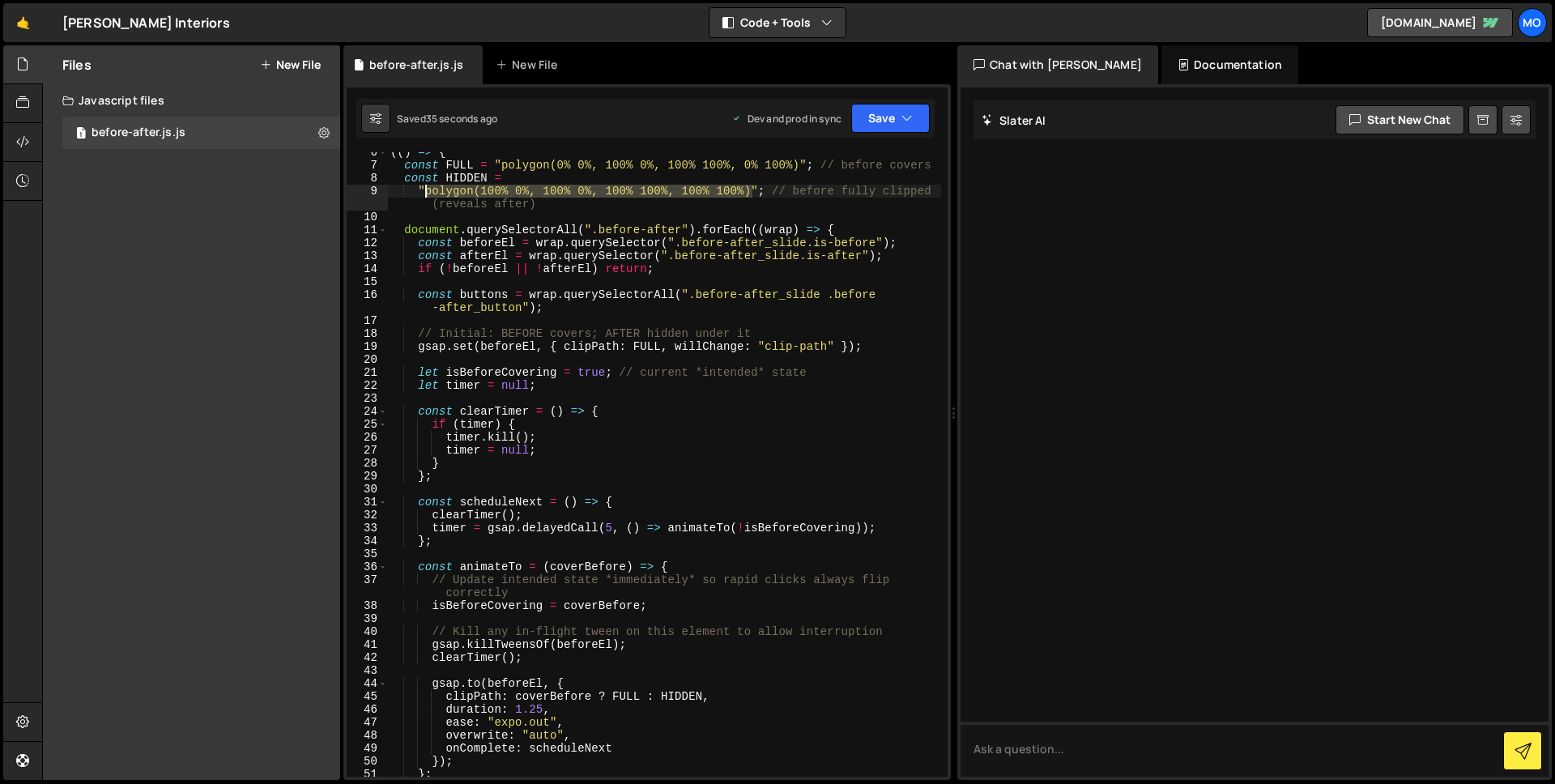
drag, startPoint x: 751, startPoint y: 192, endPoint x: 424, endPoint y: 196, distance: 327.0
click at [424, 196] on div "(( ) => { const FULL = "polygon(0% 0%, 100% 0%, 100% 100%, 0% 100%)" ; // befor…" at bounding box center [665, 471] width 554 height 651
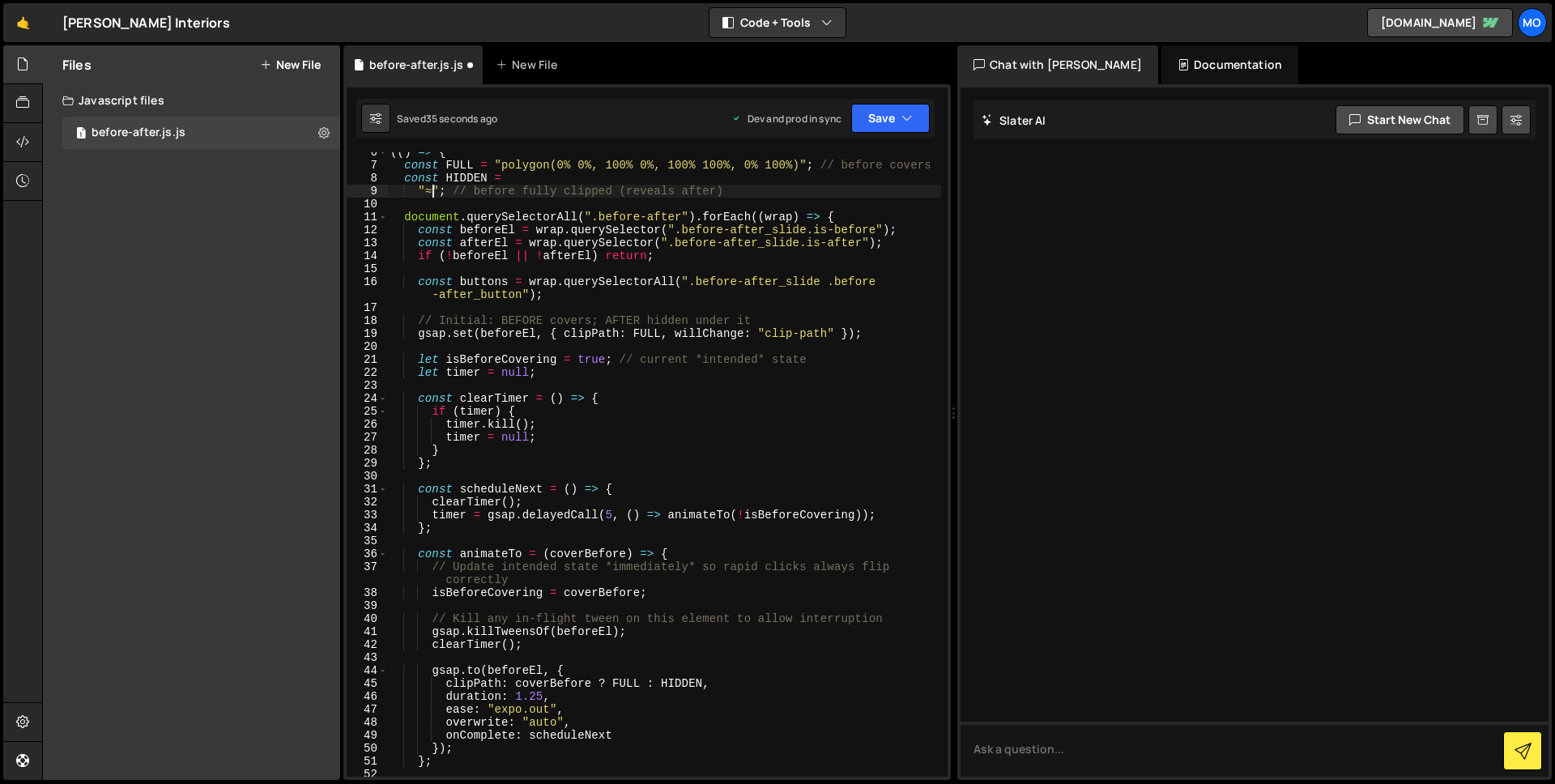
scroll to position [0, 4]
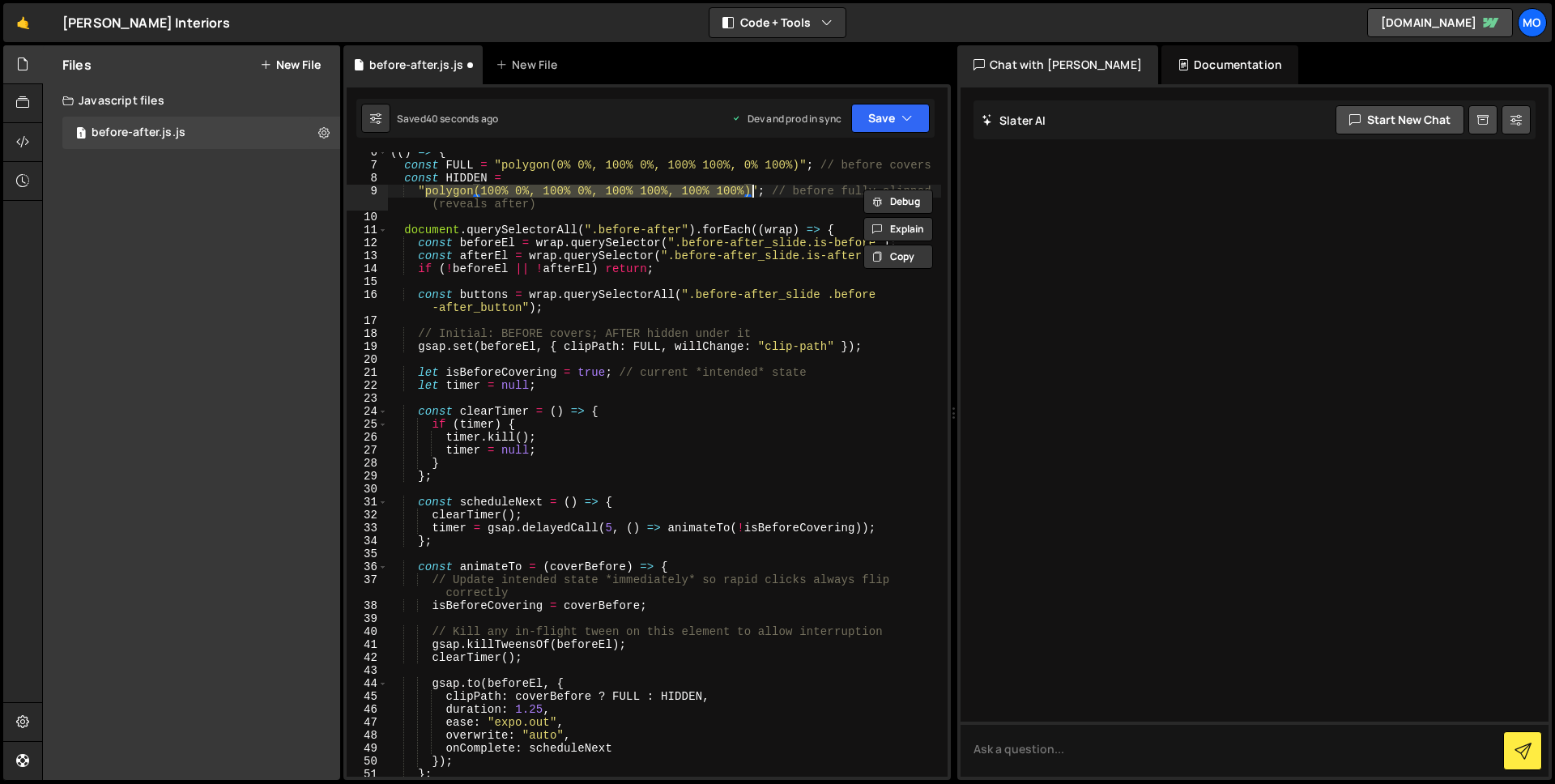
click at [687, 293] on div "(( ) => { const FULL = "polygon(0% 0%, 100% 0%, 100% 100%, 0% 100%)" ; // befor…" at bounding box center [665, 471] width 554 height 651
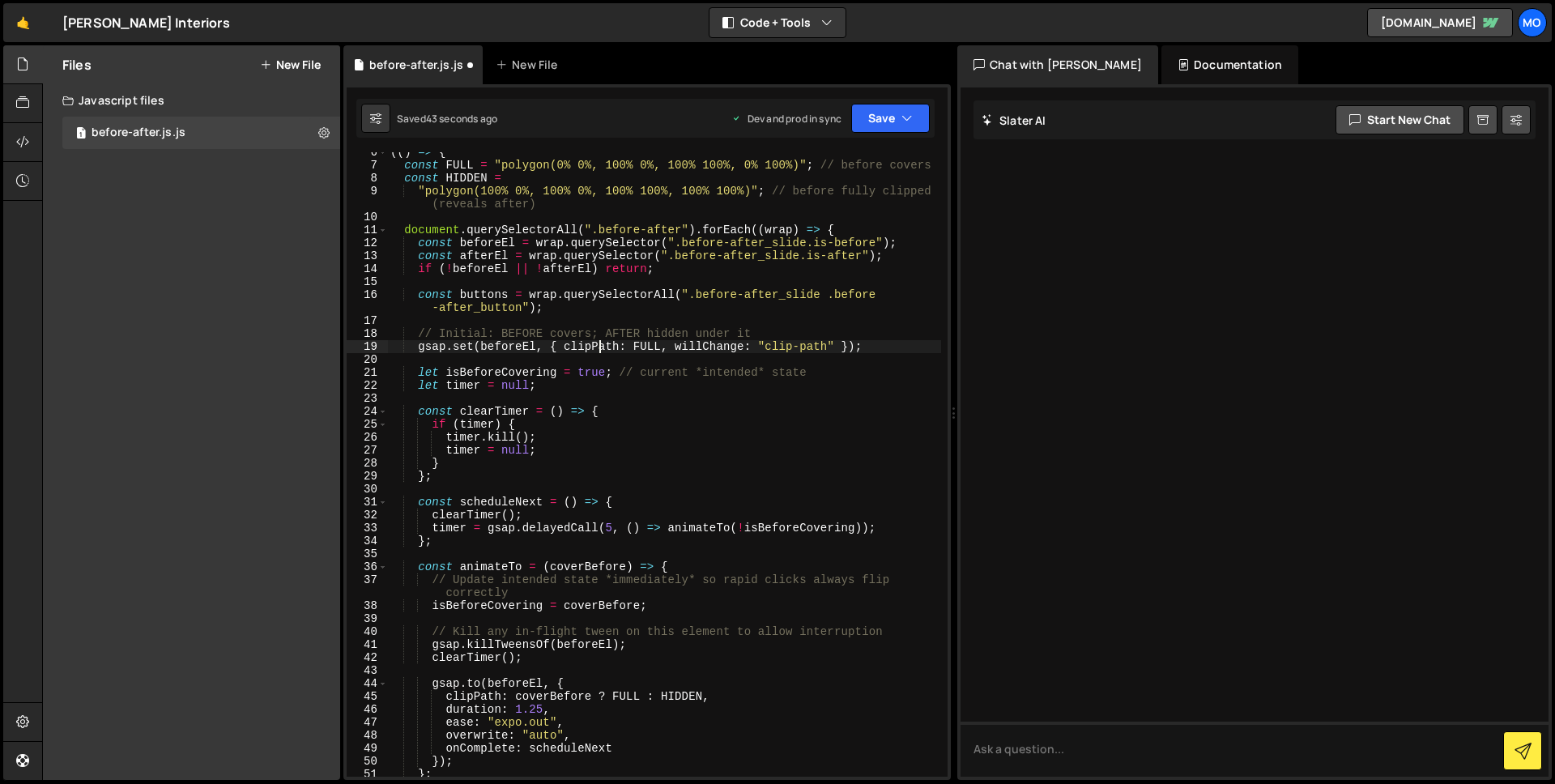
click at [602, 347] on div "(( ) => { const FULL = "polygon(0% 0%, 100% 0%, 100% 100%, 0% 100%)" ; // befor…" at bounding box center [665, 471] width 554 height 651
click at [714, 344] on div "(( ) => { const FULL = "polygon(0% 0%, 100% 0%, 100% 100%, 0% 100%)" ; // befor…" at bounding box center [665, 471] width 554 height 651
type textarea "gsap.set(beforeEl, { clipPath: FULL, willChange: "clip-path" });"
